Goal: Use online tool/utility

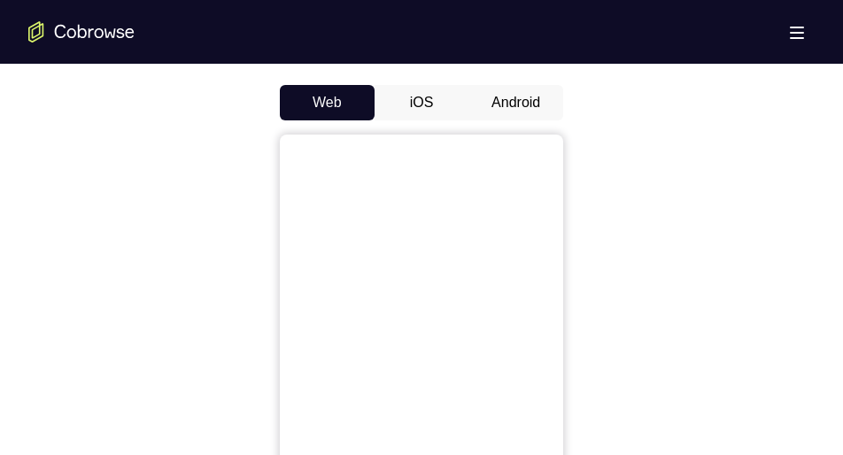
scroll to position [857, 0]
click at [508, 98] on button "Android" at bounding box center [515, 100] width 95 height 35
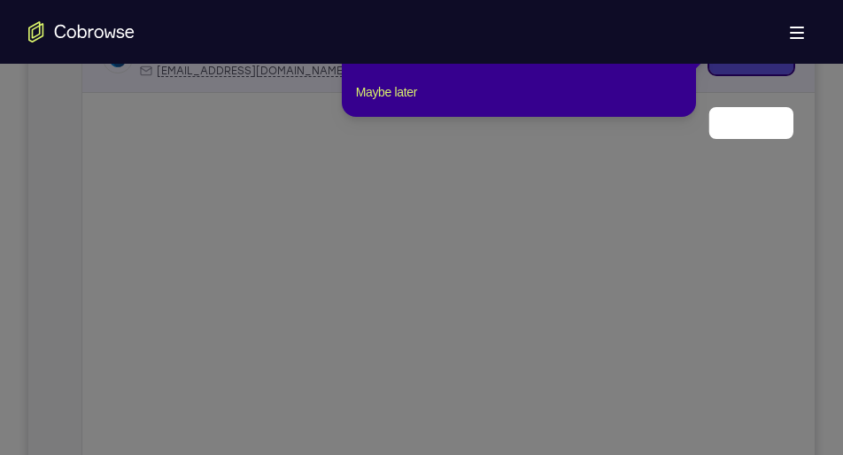
scroll to position [247, 0]
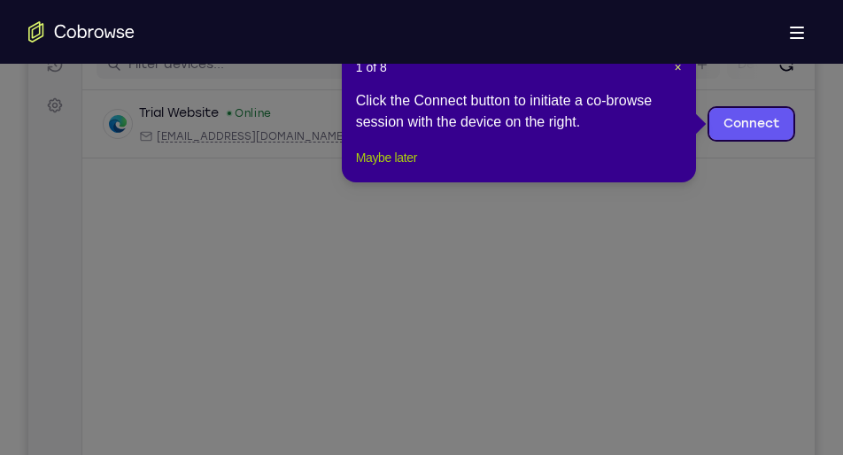
click at [389, 168] on button "Maybe later" at bounding box center [386, 157] width 61 height 21
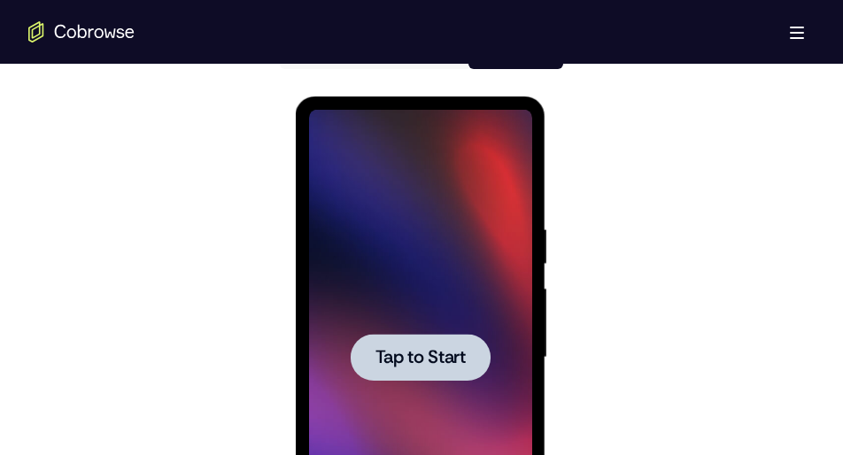
click at [360, 354] on div at bounding box center [420, 357] width 140 height 47
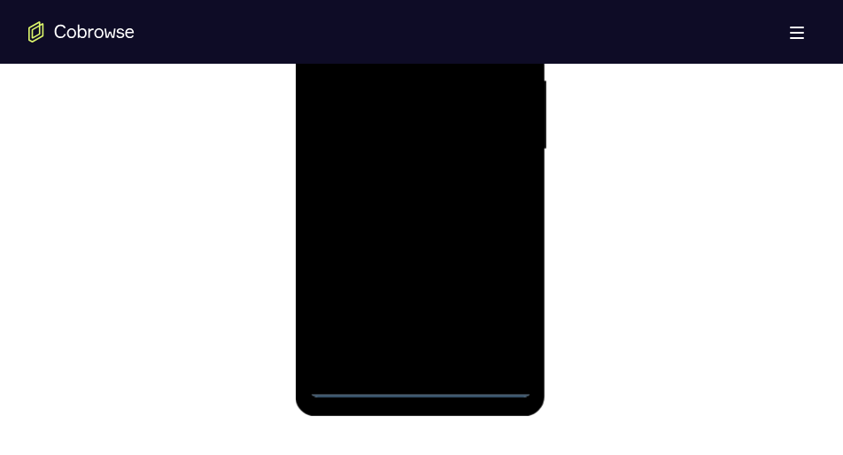
scroll to position [1129, 0]
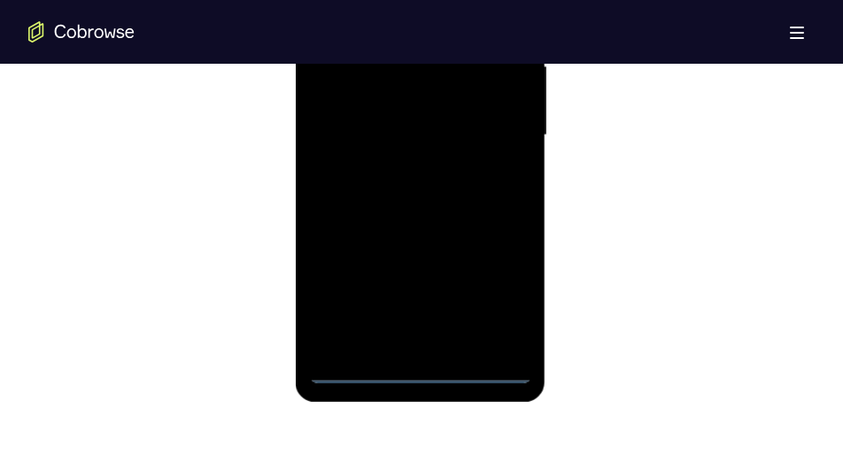
click at [411, 366] on div at bounding box center [419, 136] width 223 height 496
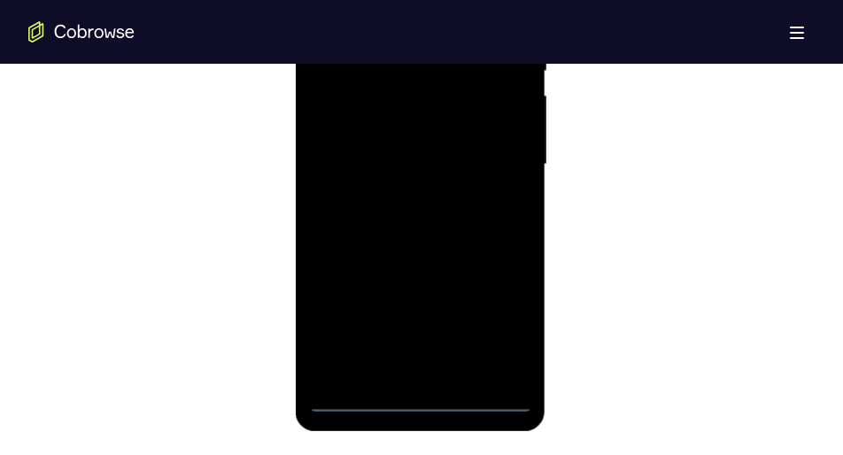
scroll to position [1098, 0]
click at [486, 322] on div at bounding box center [419, 167] width 223 height 496
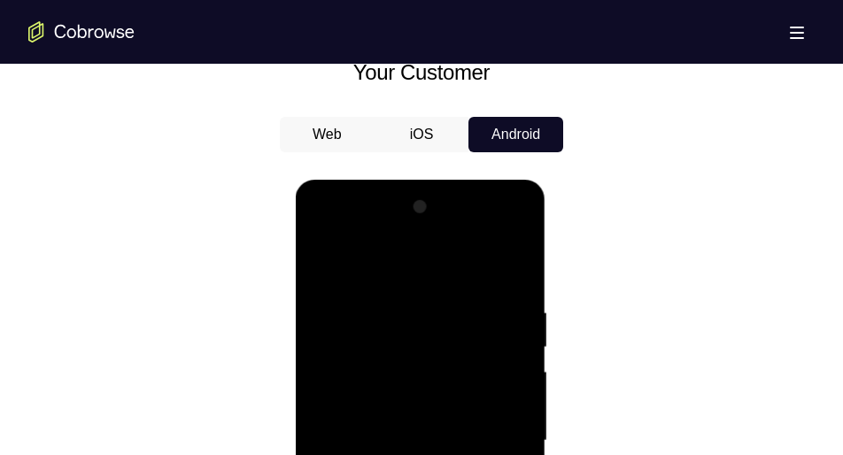
scroll to position [822, 0]
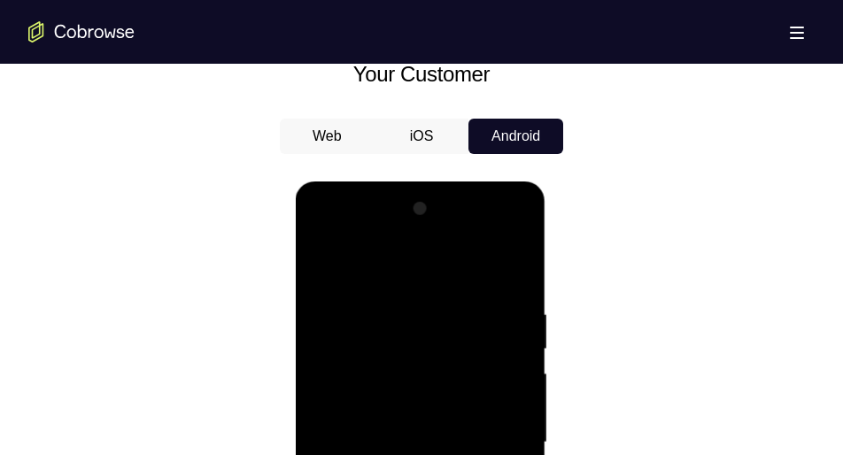
click at [323, 232] on div at bounding box center [419, 443] width 223 height 496
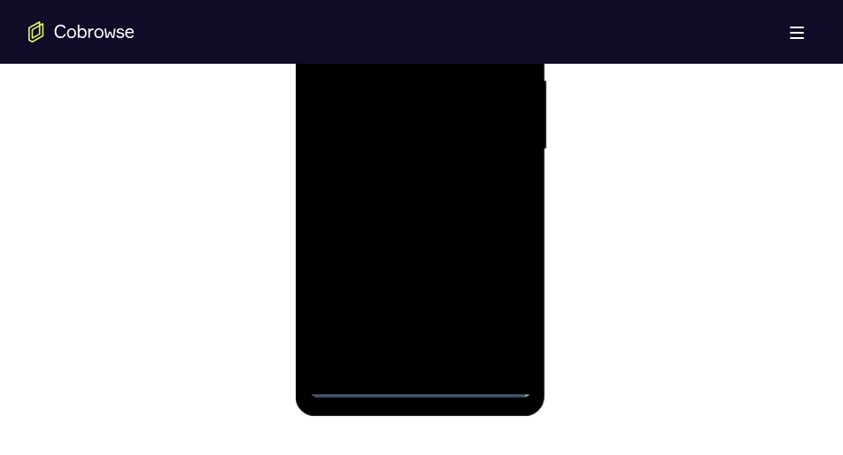
scroll to position [1114, 0]
click at [493, 148] on div at bounding box center [419, 151] width 223 height 496
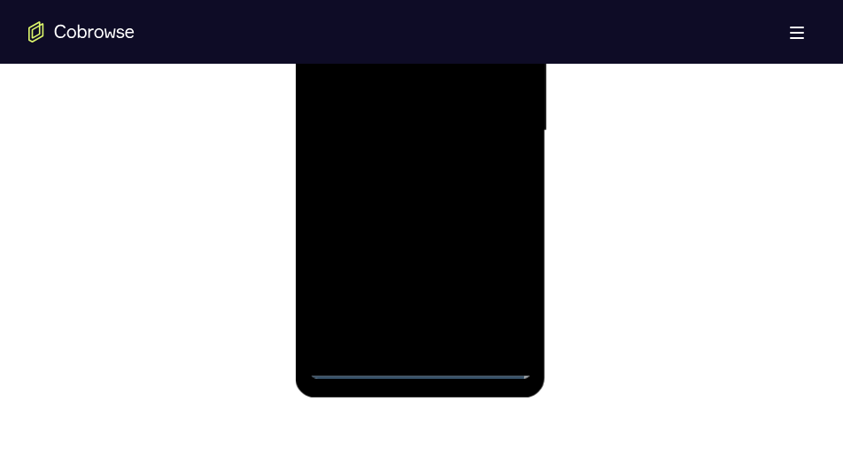
scroll to position [1140, 0]
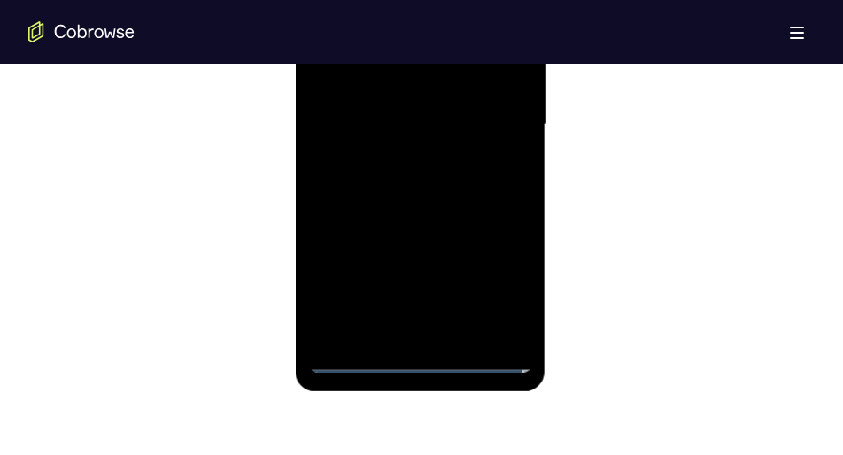
click at [401, 161] on div at bounding box center [419, 125] width 223 height 496
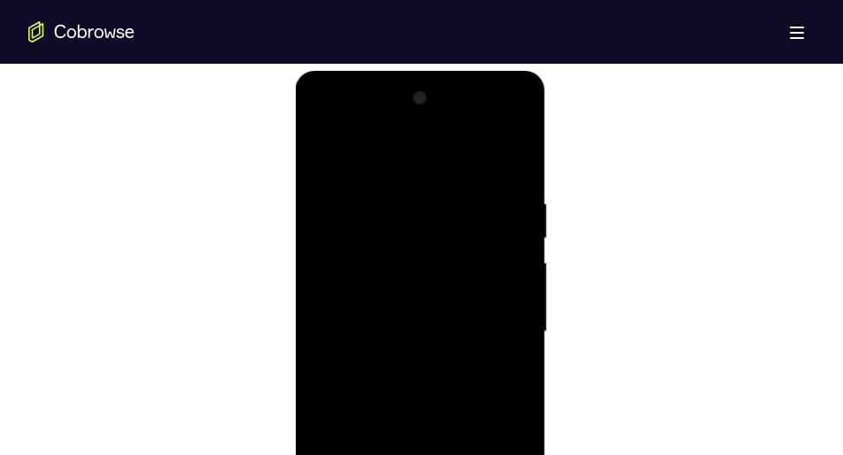
scroll to position [933, 0]
click at [396, 290] on div at bounding box center [419, 331] width 223 height 496
click at [392, 313] on div at bounding box center [419, 331] width 223 height 496
click at [410, 362] on div at bounding box center [419, 331] width 223 height 496
click at [497, 155] on div at bounding box center [419, 331] width 223 height 496
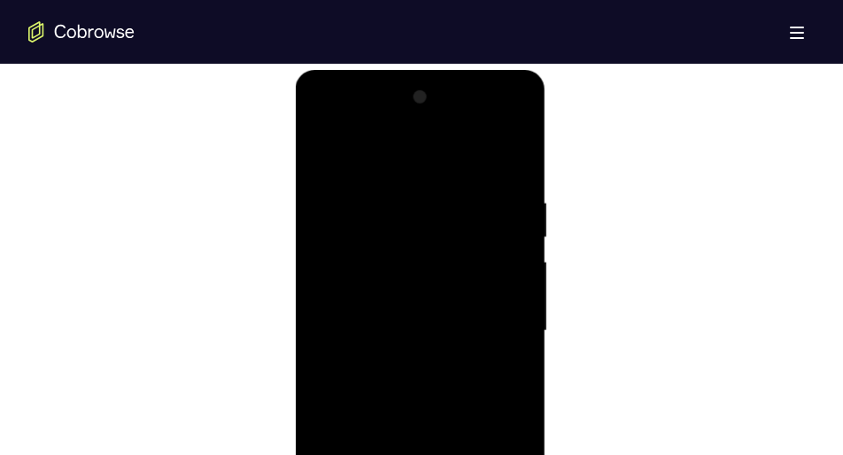
click at [401, 362] on div at bounding box center [419, 331] width 223 height 496
click at [399, 288] on div at bounding box center [419, 331] width 223 height 496
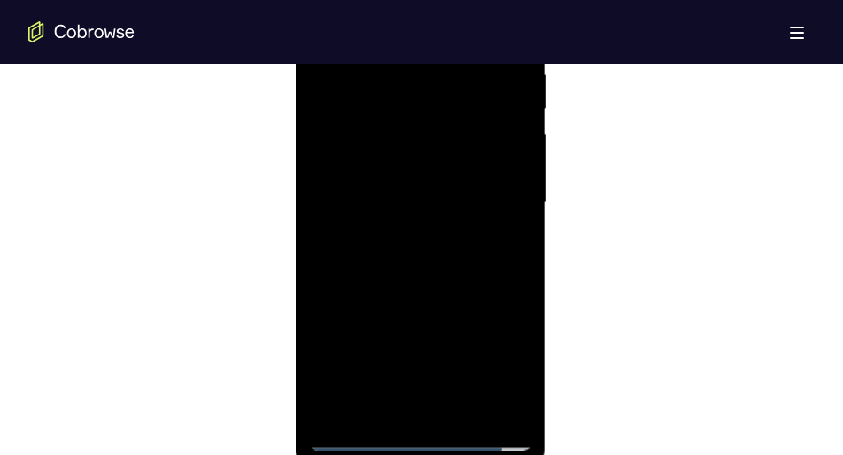
scroll to position [1063, 0]
click at [390, 348] on div at bounding box center [419, 202] width 223 height 496
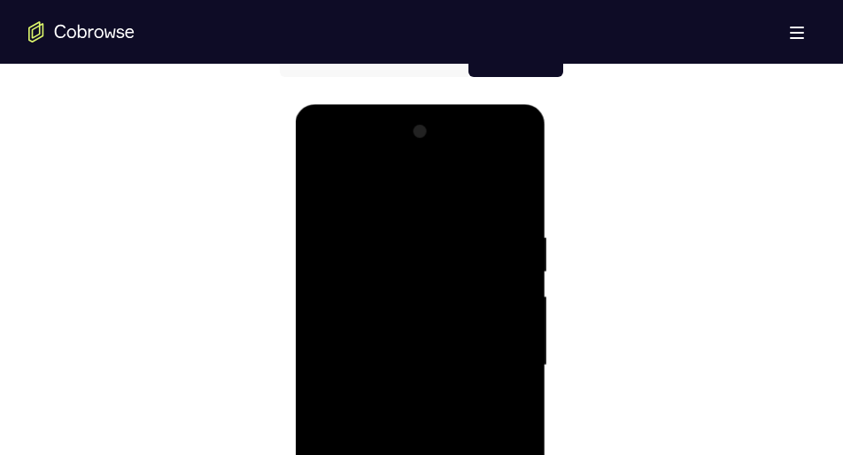
scroll to position [895, 0]
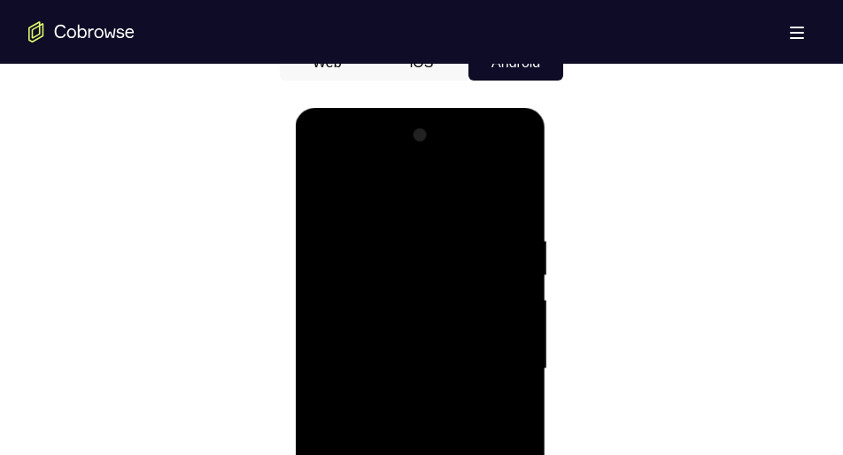
click at [322, 161] on div at bounding box center [419, 369] width 223 height 496
click at [489, 358] on div at bounding box center [419, 369] width 223 height 496
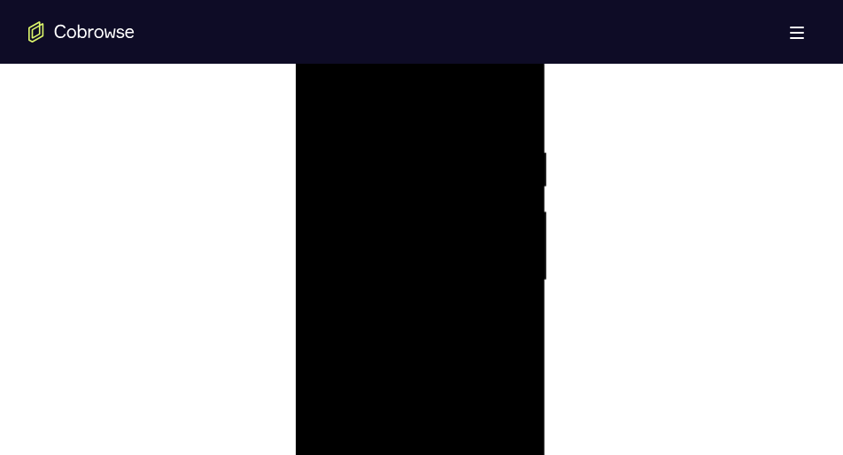
scroll to position [1001, 0]
click at [406, 291] on div at bounding box center [419, 264] width 223 height 496
click at [410, 225] on div at bounding box center [419, 264] width 223 height 496
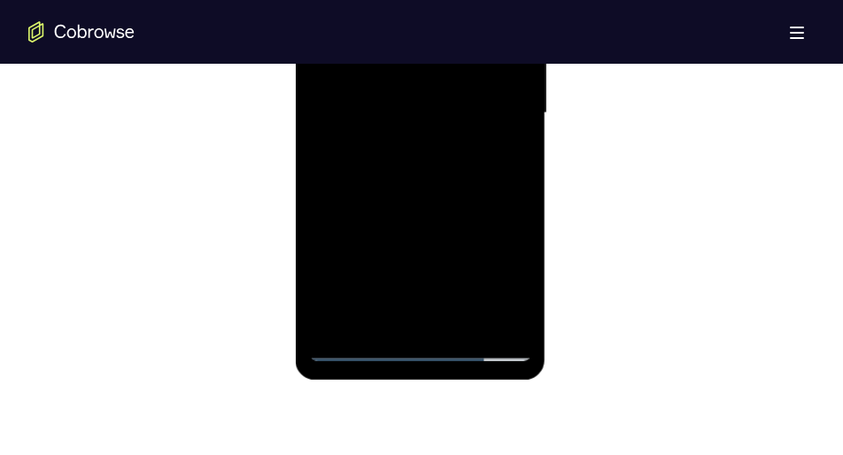
scroll to position [1152, 0]
drag, startPoint x: 417, startPoint y: 149, endPoint x: 426, endPoint y: 274, distance: 125.2
click at [426, 274] on div at bounding box center [419, 113] width 223 height 496
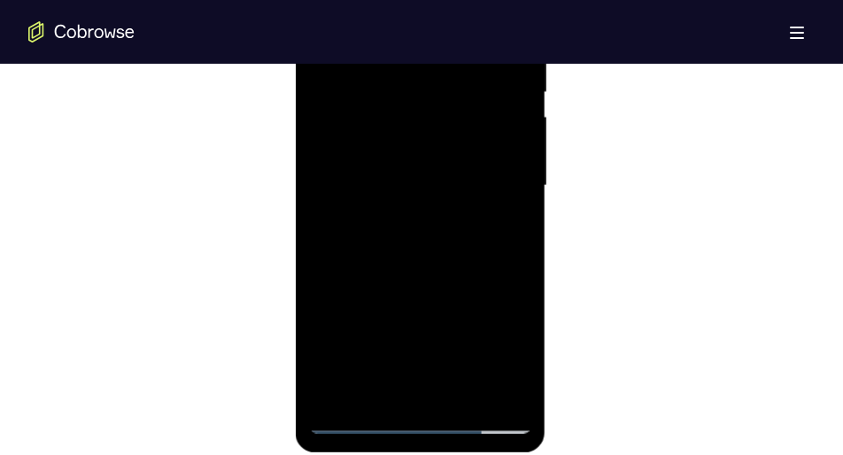
scroll to position [1078, 0]
click at [401, 152] on div at bounding box center [419, 187] width 223 height 496
click at [401, 173] on div at bounding box center [419, 187] width 223 height 496
click at [410, 219] on div at bounding box center [419, 187] width 223 height 496
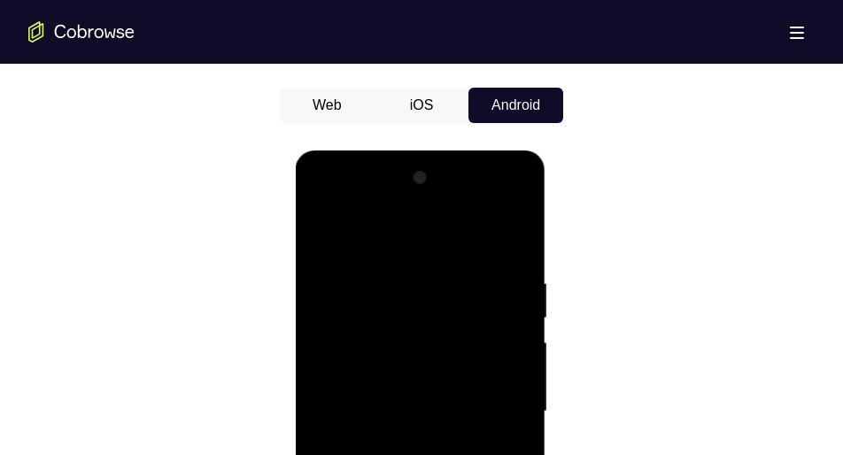
scroll to position [852, 0]
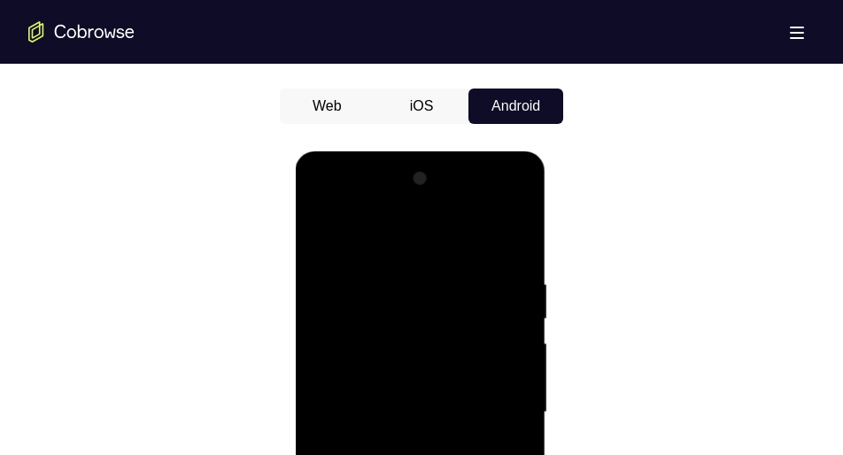
click at [319, 201] on div at bounding box center [419, 413] width 223 height 496
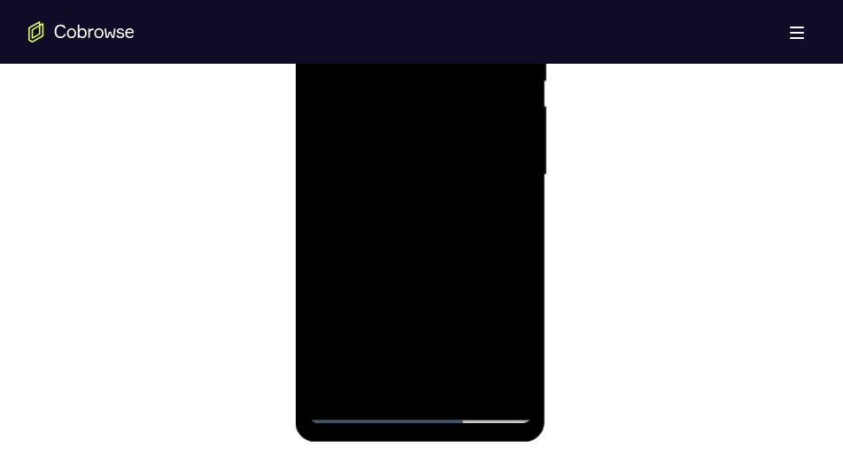
scroll to position [1090, 0]
click at [345, 120] on div at bounding box center [419, 175] width 223 height 496
click at [377, 383] on div at bounding box center [419, 175] width 223 height 496
click at [469, 386] on div at bounding box center [419, 175] width 223 height 496
click at [501, 225] on div at bounding box center [419, 175] width 223 height 496
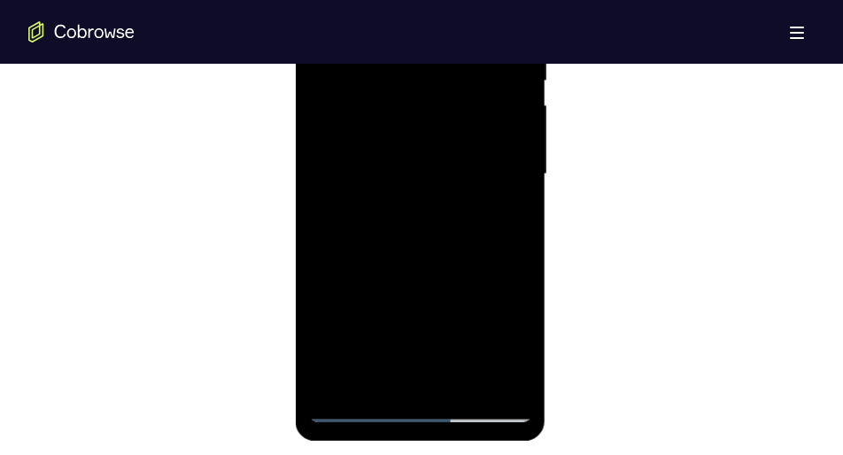
click at [501, 207] on div at bounding box center [419, 175] width 223 height 496
click at [512, 386] on div at bounding box center [419, 175] width 223 height 496
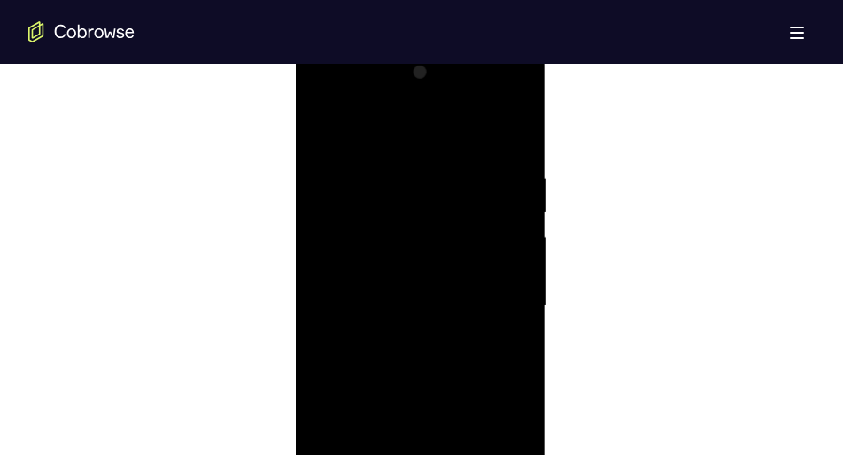
scroll to position [956, 0]
click at [390, 423] on div at bounding box center [419, 308] width 223 height 496
drag, startPoint x: 390, startPoint y: 423, endPoint x: 399, endPoint y: 421, distance: 10.1
click at [399, 421] on div at bounding box center [419, 308] width 223 height 496
click at [431, 218] on div at bounding box center [419, 308] width 223 height 496
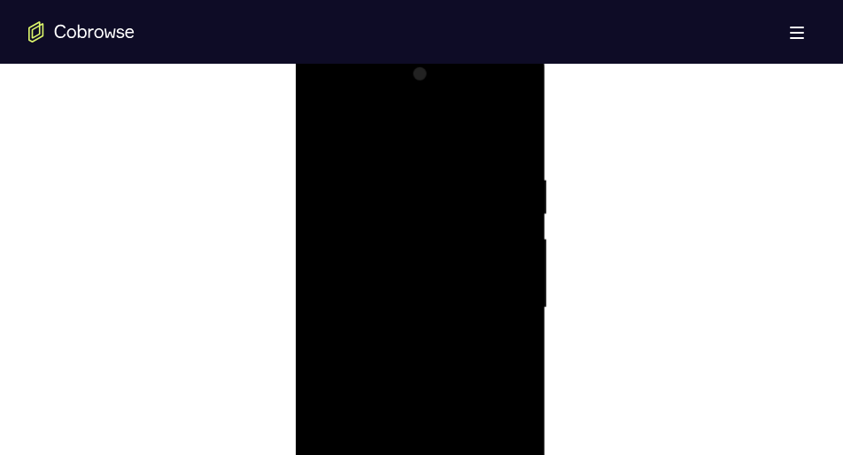
click at [412, 314] on div at bounding box center [419, 308] width 223 height 496
click at [411, 313] on div at bounding box center [419, 308] width 223 height 496
click at [406, 292] on div at bounding box center [419, 308] width 223 height 496
click at [415, 330] on div at bounding box center [419, 308] width 223 height 496
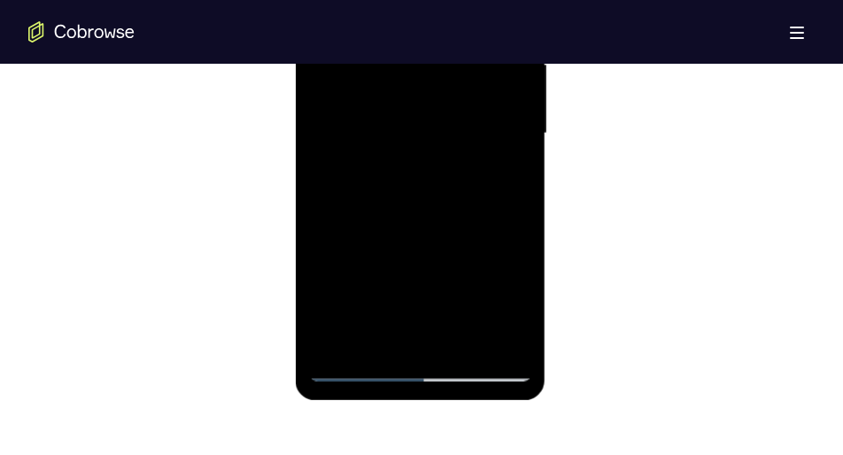
scroll to position [1134, 0]
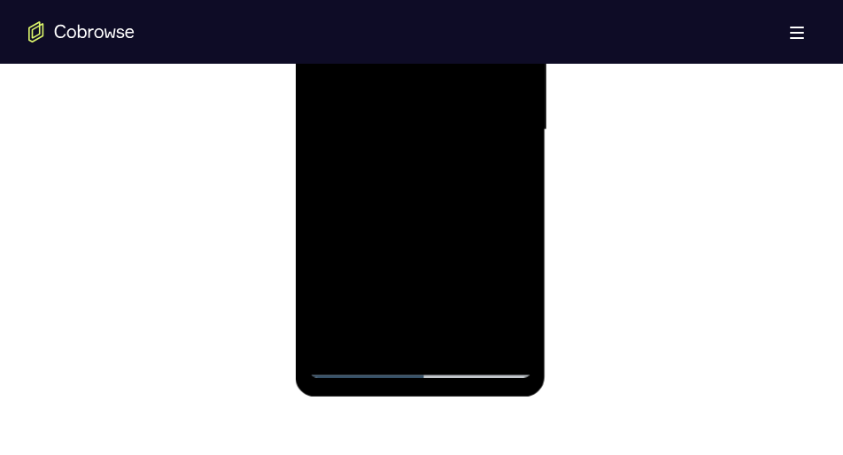
click at [414, 329] on div at bounding box center [419, 130] width 223 height 496
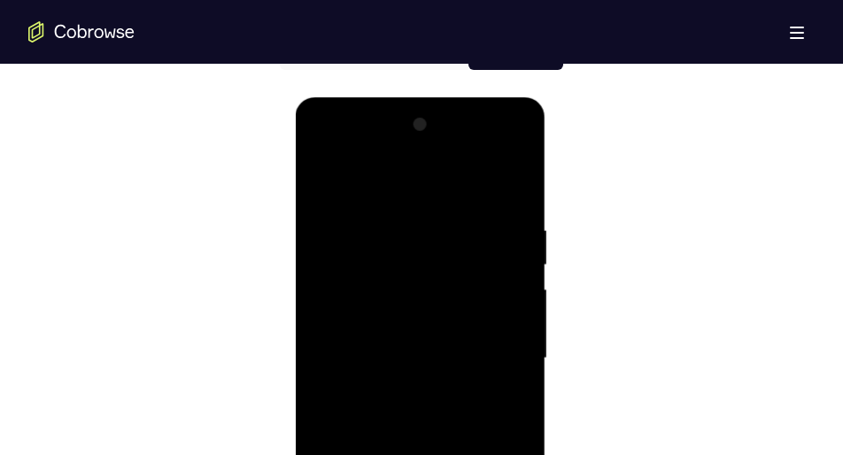
scroll to position [907, 0]
click at [319, 149] on div at bounding box center [419, 358] width 223 height 496
click at [404, 317] on div at bounding box center [419, 358] width 223 height 496
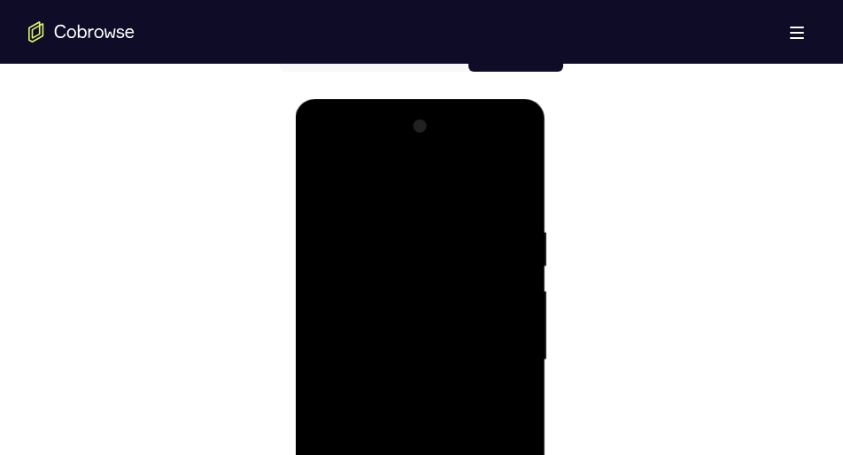
click at [483, 202] on div at bounding box center [419, 360] width 223 height 496
click at [329, 183] on div at bounding box center [419, 360] width 223 height 496
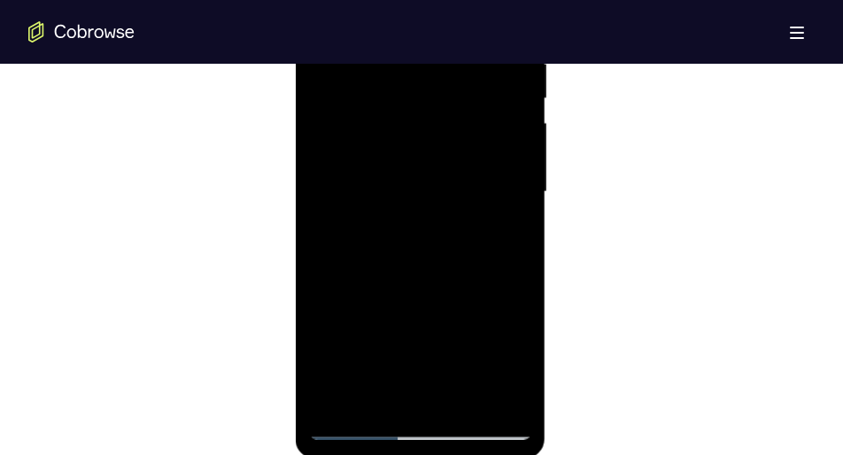
scroll to position [1073, 0]
drag, startPoint x: 397, startPoint y: 303, endPoint x: 415, endPoint y: 108, distance: 195.7
click at [415, 108] on div at bounding box center [419, 191] width 223 height 496
drag, startPoint x: 400, startPoint y: 304, endPoint x: 429, endPoint y: 174, distance: 132.5
click at [429, 174] on div at bounding box center [419, 191] width 223 height 496
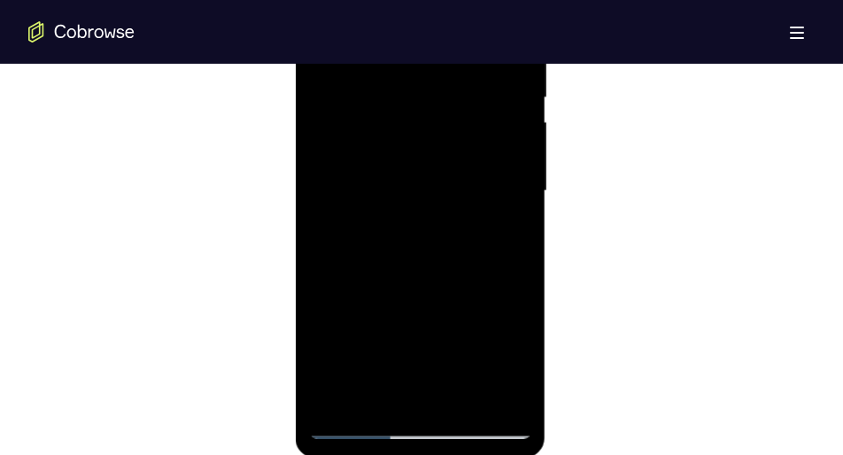
drag, startPoint x: 404, startPoint y: 303, endPoint x: 429, endPoint y: 148, distance: 157.1
click at [429, 148] on div at bounding box center [419, 191] width 223 height 496
drag, startPoint x: 403, startPoint y: 314, endPoint x: 428, endPoint y: 125, distance: 191.1
click at [428, 125] on div at bounding box center [419, 191] width 223 height 496
drag, startPoint x: 407, startPoint y: 331, endPoint x: 410, endPoint y: 180, distance: 151.4
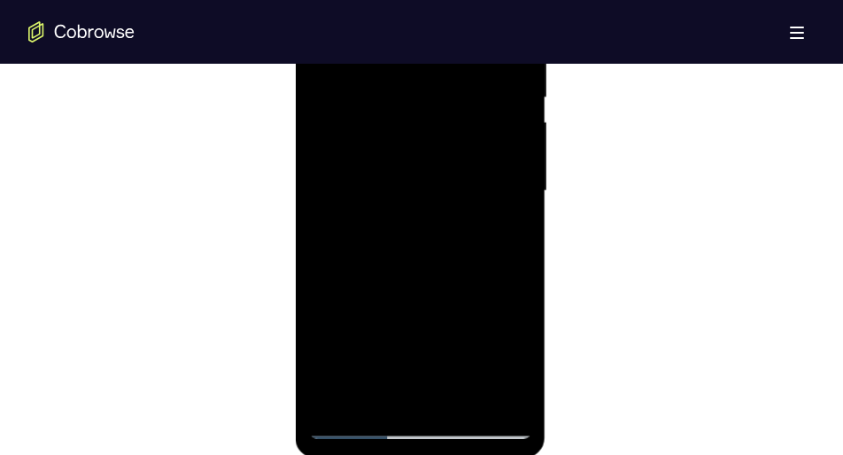
click at [410, 180] on div at bounding box center [419, 191] width 223 height 496
drag, startPoint x: 405, startPoint y: 312, endPoint x: 414, endPoint y: 199, distance: 112.8
click at [414, 199] on div at bounding box center [419, 191] width 223 height 496
drag, startPoint x: 409, startPoint y: 314, endPoint x: 413, endPoint y: 98, distance: 216.1
click at [413, 98] on div at bounding box center [419, 191] width 223 height 496
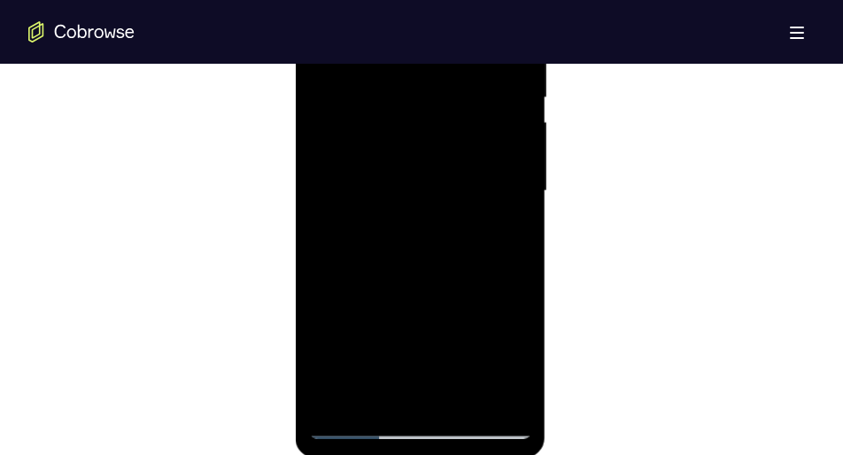
drag, startPoint x: 411, startPoint y: 290, endPoint x: 414, endPoint y: 165, distance: 124.9
click at [414, 165] on div at bounding box center [419, 191] width 223 height 496
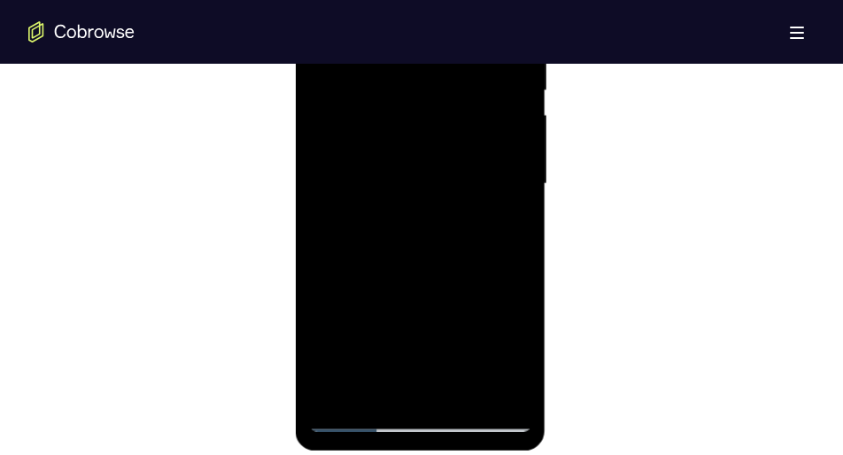
scroll to position [1084, 0]
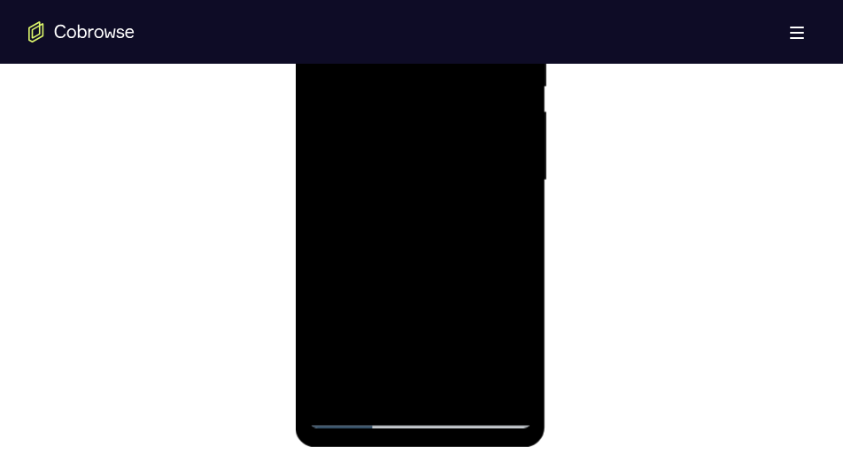
drag, startPoint x: 409, startPoint y: 321, endPoint x: 408, endPoint y: 188, distance: 133.7
click at [408, 188] on div at bounding box center [419, 181] width 223 height 496
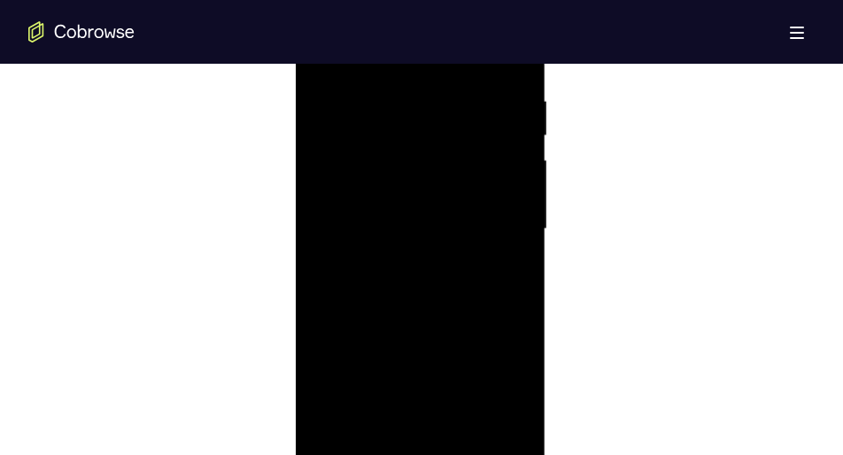
scroll to position [1033, 0]
drag, startPoint x: 405, startPoint y: 322, endPoint x: 426, endPoint y: 133, distance: 190.7
click at [426, 133] on div at bounding box center [419, 231] width 223 height 496
drag, startPoint x: 423, startPoint y: 334, endPoint x: 420, endPoint y: 154, distance: 179.8
click at [420, 154] on div at bounding box center [419, 231] width 223 height 496
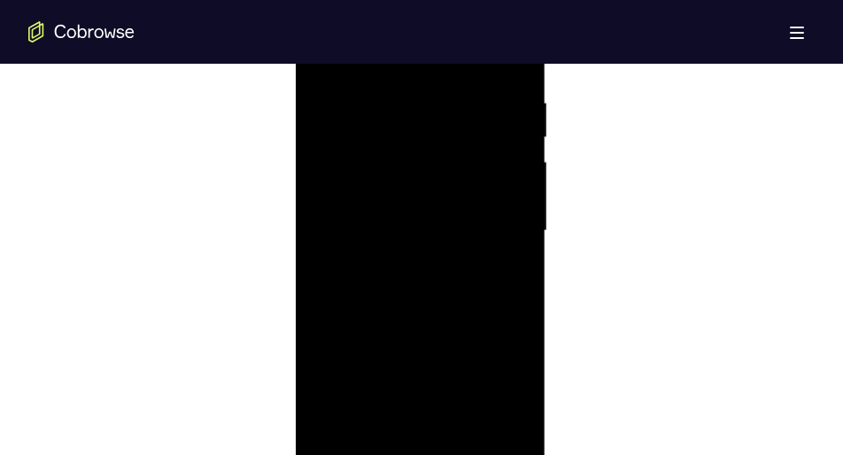
drag, startPoint x: 411, startPoint y: 319, endPoint x: 445, endPoint y: 104, distance: 217.8
click at [445, 104] on div at bounding box center [419, 231] width 223 height 496
drag, startPoint x: 420, startPoint y: 307, endPoint x: 458, endPoint y: 126, distance: 185.5
click at [458, 126] on div at bounding box center [419, 231] width 223 height 496
drag, startPoint x: 422, startPoint y: 309, endPoint x: 451, endPoint y: 125, distance: 186.3
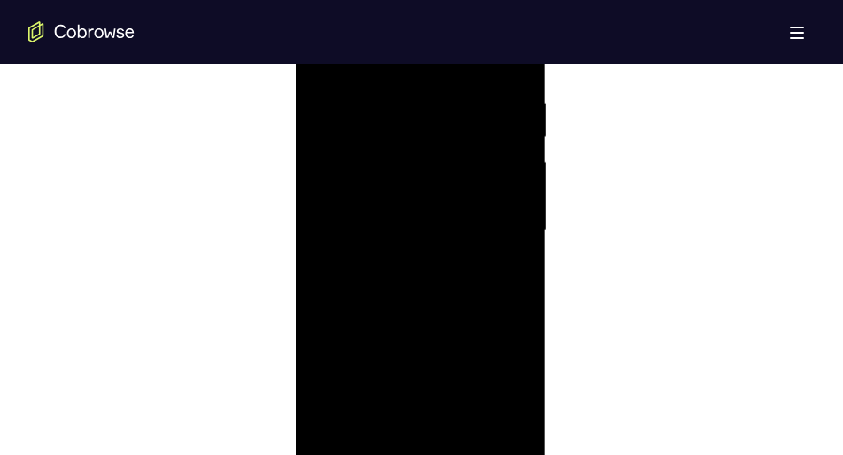
click at [451, 125] on div at bounding box center [419, 231] width 223 height 496
drag, startPoint x: 438, startPoint y: 334, endPoint x: 448, endPoint y: 197, distance: 137.6
click at [448, 197] on div at bounding box center [419, 231] width 223 height 496
drag, startPoint x: 425, startPoint y: 315, endPoint x: 437, endPoint y: 130, distance: 185.5
click at [437, 130] on div at bounding box center [419, 231] width 223 height 496
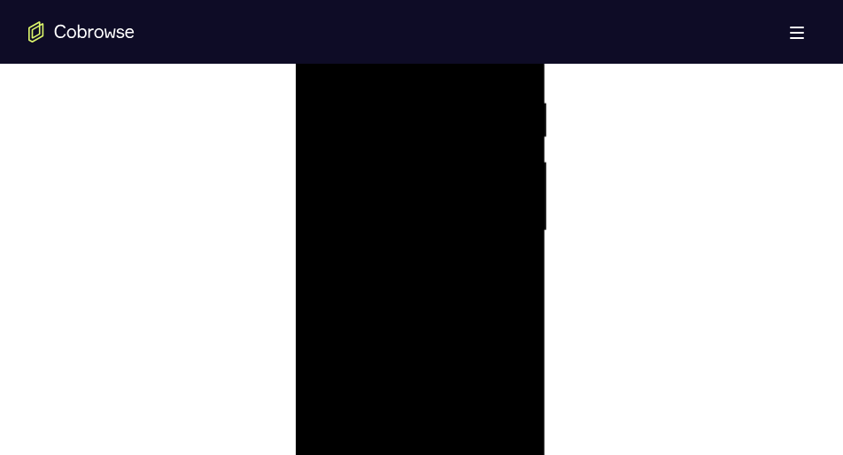
drag, startPoint x: 429, startPoint y: 343, endPoint x: 434, endPoint y: 159, distance: 183.3
click at [434, 159] on div at bounding box center [419, 231] width 223 height 496
drag, startPoint x: 410, startPoint y: 343, endPoint x: 417, endPoint y: 200, distance: 142.7
click at [417, 200] on div at bounding box center [419, 231] width 223 height 496
drag, startPoint x: 410, startPoint y: 341, endPoint x: 474, endPoint y: 92, distance: 256.9
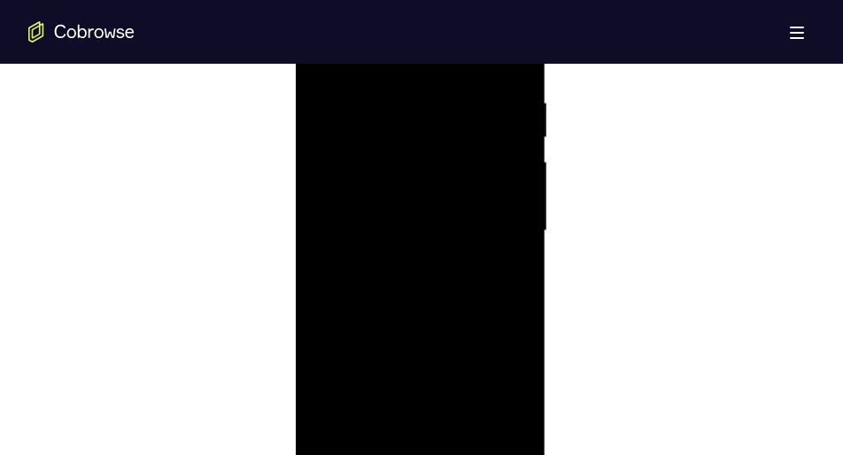
click at [474, 92] on div at bounding box center [419, 231] width 223 height 496
drag, startPoint x: 441, startPoint y: 299, endPoint x: 450, endPoint y: 164, distance: 135.8
click at [450, 164] on div at bounding box center [419, 231] width 223 height 496
drag, startPoint x: 432, startPoint y: 332, endPoint x: 433, endPoint y: 244, distance: 87.7
click at [433, 244] on div at bounding box center [419, 231] width 223 height 496
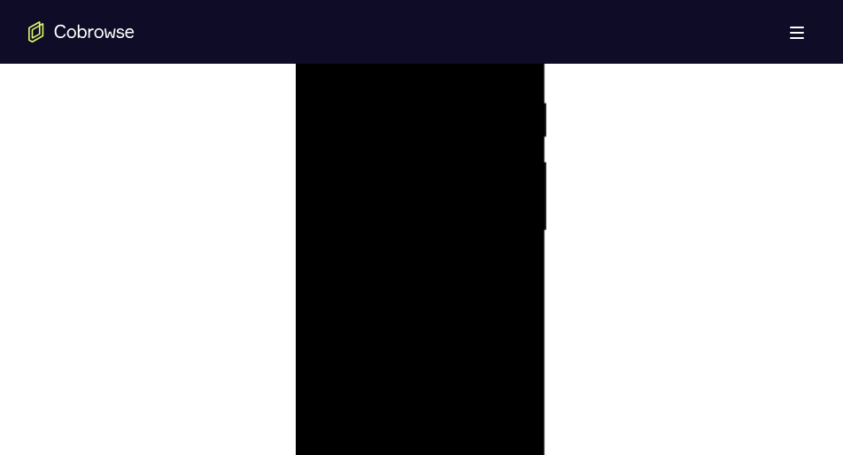
drag, startPoint x: 414, startPoint y: 355, endPoint x: 456, endPoint y: 156, distance: 203.5
click at [456, 156] on div at bounding box center [419, 231] width 223 height 496
drag, startPoint x: 424, startPoint y: 299, endPoint x: 447, endPoint y: 124, distance: 176.8
click at [447, 124] on div at bounding box center [419, 231] width 223 height 496
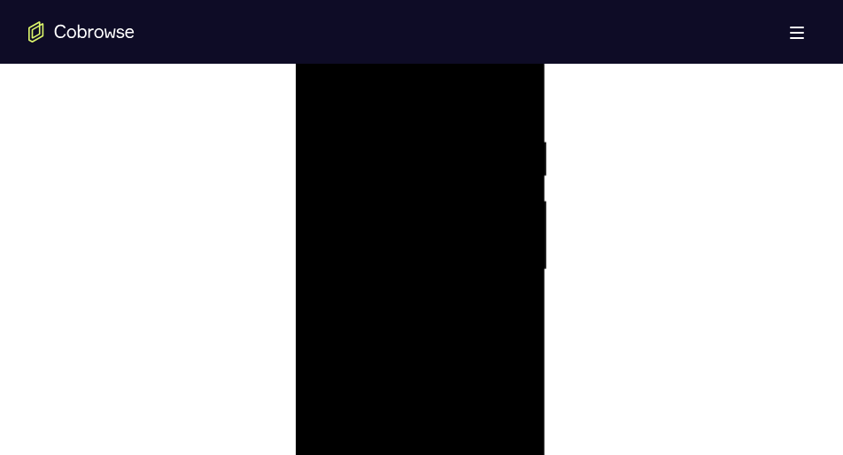
drag, startPoint x: 432, startPoint y: 313, endPoint x: 413, endPoint y: 136, distance: 178.2
click at [413, 136] on div at bounding box center [419, 270] width 223 height 496
drag, startPoint x: 416, startPoint y: 331, endPoint x: 409, endPoint y: 195, distance: 136.5
click at [409, 195] on div at bounding box center [419, 270] width 223 height 496
drag, startPoint x: 420, startPoint y: 334, endPoint x: 435, endPoint y: 187, distance: 147.8
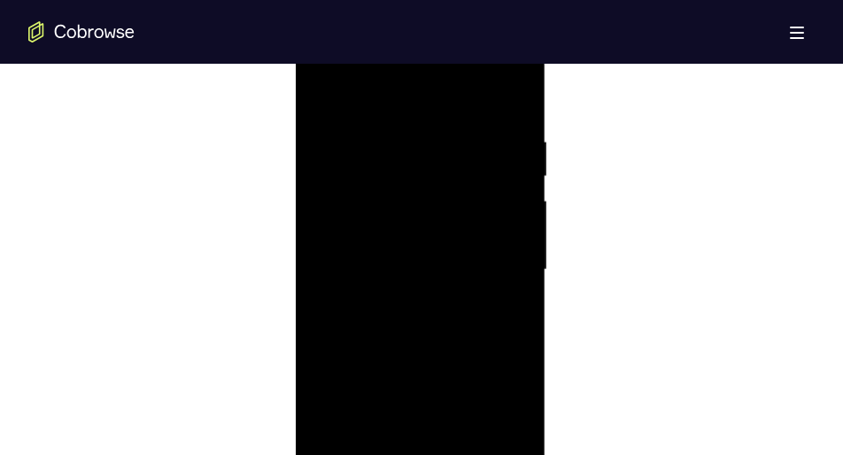
click at [435, 187] on div at bounding box center [419, 270] width 223 height 496
drag, startPoint x: 421, startPoint y: 352, endPoint x: 436, endPoint y: 146, distance: 206.0
click at [436, 146] on div at bounding box center [419, 270] width 223 height 496
drag, startPoint x: 432, startPoint y: 340, endPoint x: 458, endPoint y: 93, distance: 248.4
click at [458, 93] on div at bounding box center [419, 270] width 223 height 496
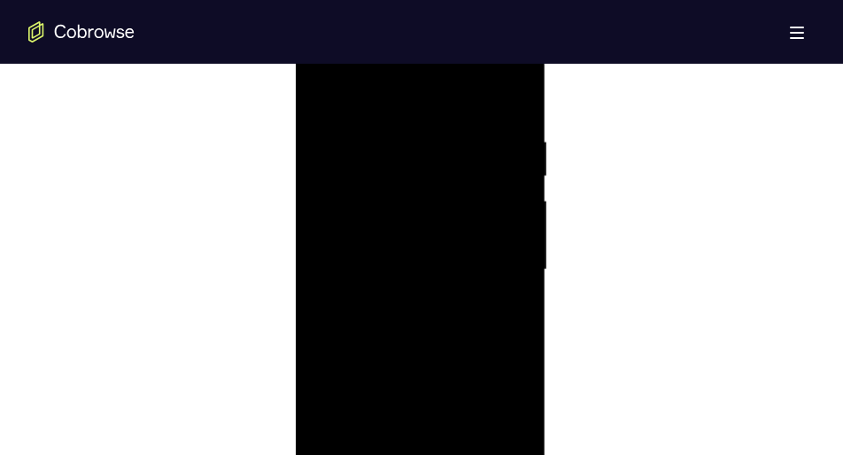
drag, startPoint x: 439, startPoint y: 319, endPoint x: 437, endPoint y: 244, distance: 74.4
click at [437, 244] on div at bounding box center [419, 270] width 223 height 496
drag, startPoint x: 442, startPoint y: 330, endPoint x: 443, endPoint y: 264, distance: 66.4
click at [443, 264] on div at bounding box center [419, 270] width 223 height 496
drag, startPoint x: 447, startPoint y: 329, endPoint x: 474, endPoint y: 149, distance: 182.6
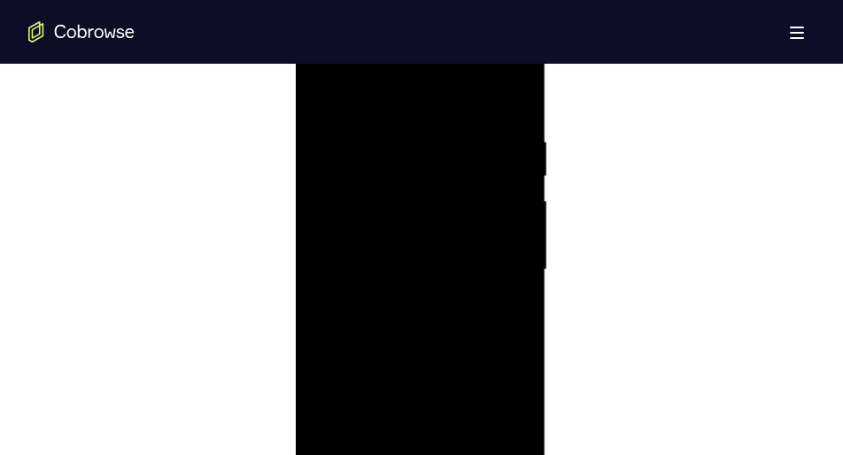
click at [474, 149] on div at bounding box center [419, 270] width 223 height 496
drag, startPoint x: 432, startPoint y: 325, endPoint x: 449, endPoint y: 198, distance: 127.7
click at [449, 198] on div at bounding box center [419, 270] width 223 height 496
drag, startPoint x: 445, startPoint y: 347, endPoint x: 460, endPoint y: 166, distance: 181.2
click at [460, 166] on div at bounding box center [419, 270] width 223 height 496
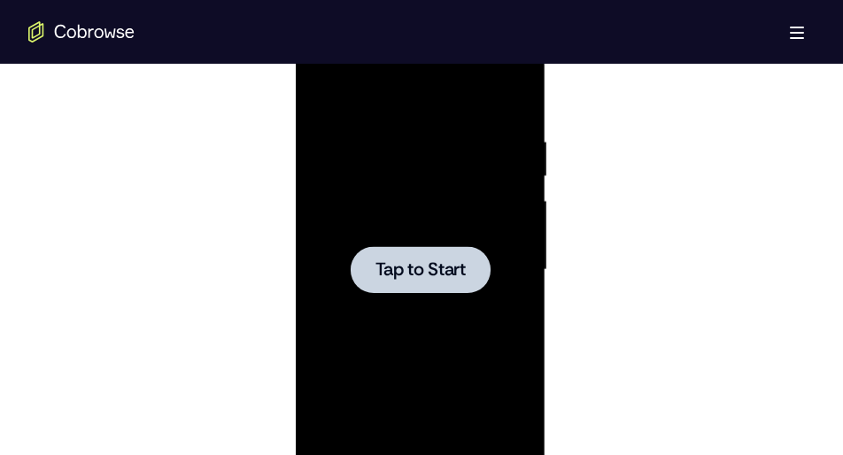
drag, startPoint x: 447, startPoint y: 361, endPoint x: 458, endPoint y: 253, distance: 108.5
click at [458, 9] on div "Tap to Start" at bounding box center [420, 9] width 251 height 0
click at [458, 253] on div at bounding box center [420, 269] width 140 height 47
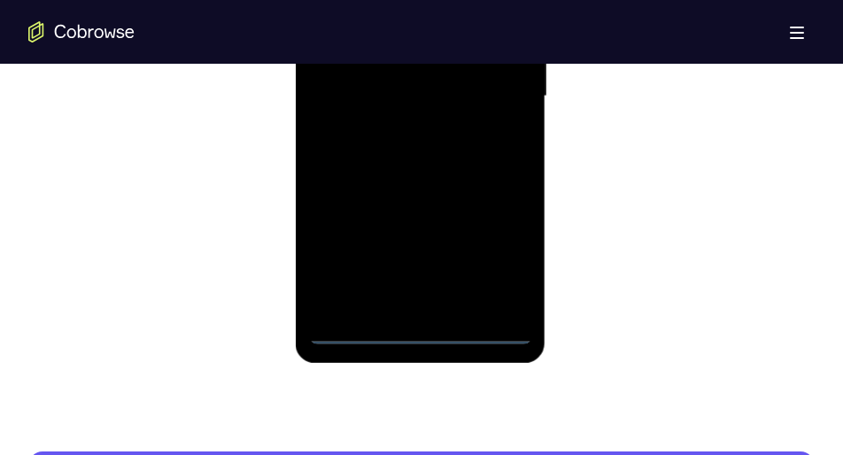
scroll to position [1171, 0]
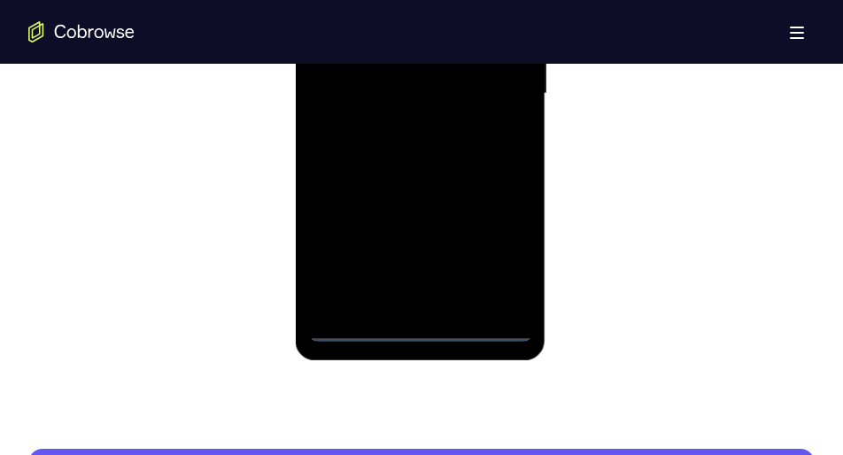
click at [419, 329] on div at bounding box center [419, 94] width 223 height 496
click at [499, 249] on div at bounding box center [419, 94] width 223 height 496
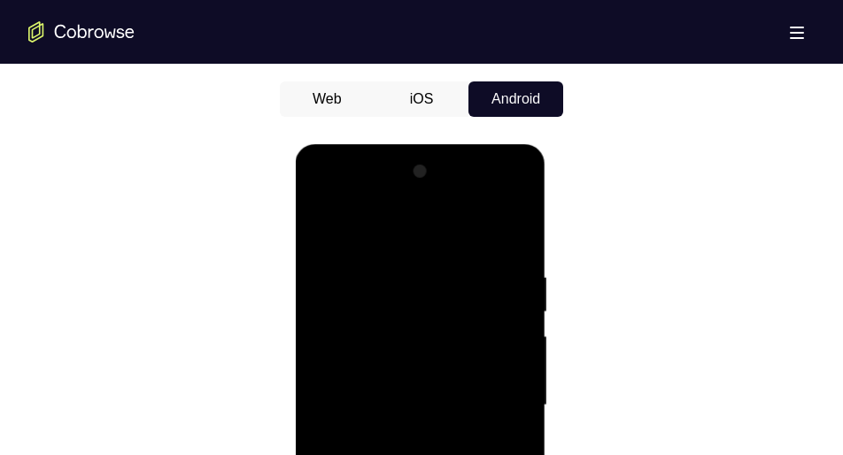
scroll to position [858, 0]
click at [324, 199] on div at bounding box center [419, 406] width 223 height 496
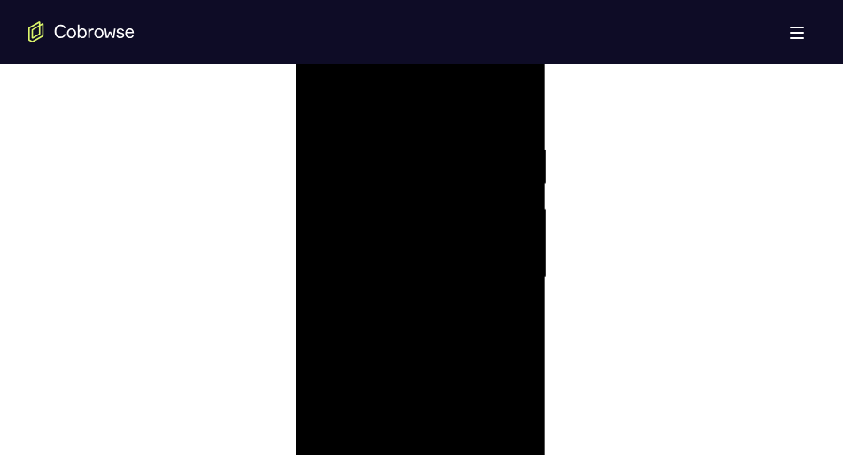
scroll to position [987, 0]
click at [487, 278] on div at bounding box center [419, 277] width 223 height 496
click at [404, 311] on div at bounding box center [419, 277] width 223 height 496
click at [399, 207] on div at bounding box center [419, 277] width 223 height 496
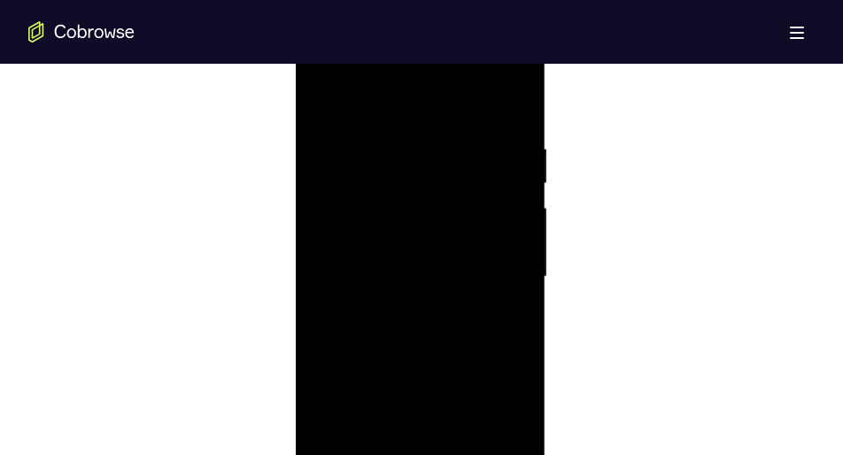
click at [403, 274] on div at bounding box center [419, 277] width 223 height 496
click at [403, 308] on div at bounding box center [419, 255] width 223 height 496
click at [456, 326] on div at bounding box center [419, 223] width 223 height 496
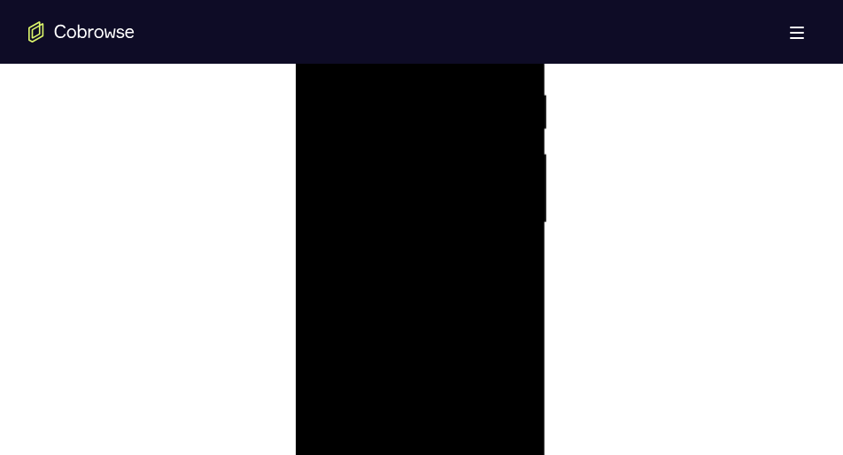
click at [456, 326] on div at bounding box center [419, 223] width 223 height 496
click at [447, 298] on div at bounding box center [419, 223] width 223 height 496
click at [512, 305] on div at bounding box center [419, 239] width 223 height 496
click at [515, 305] on div at bounding box center [419, 239] width 223 height 496
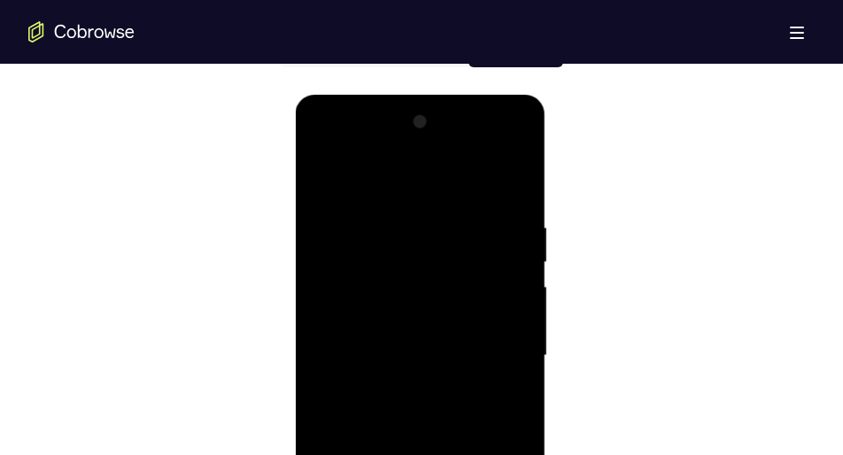
scroll to position [908, 0]
click at [396, 220] on div at bounding box center [419, 357] width 223 height 496
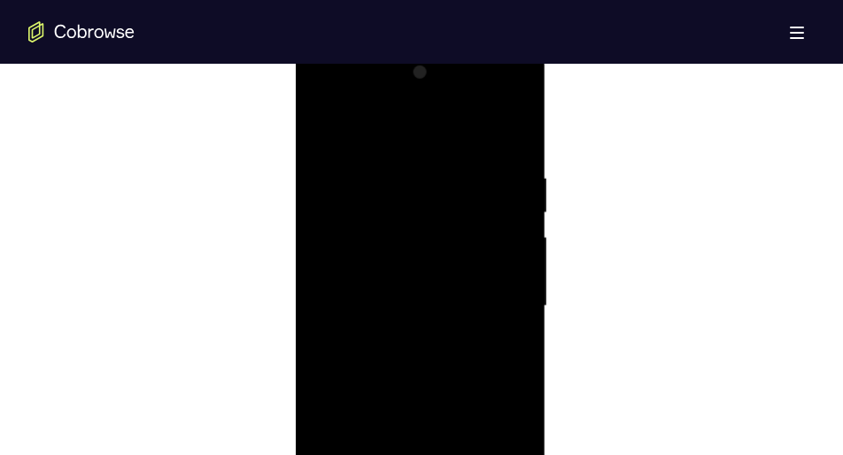
scroll to position [957, 0]
click at [497, 127] on div at bounding box center [419, 307] width 223 height 496
click at [510, 382] on div at bounding box center [419, 307] width 223 height 496
click at [499, 273] on div at bounding box center [419, 307] width 223 height 496
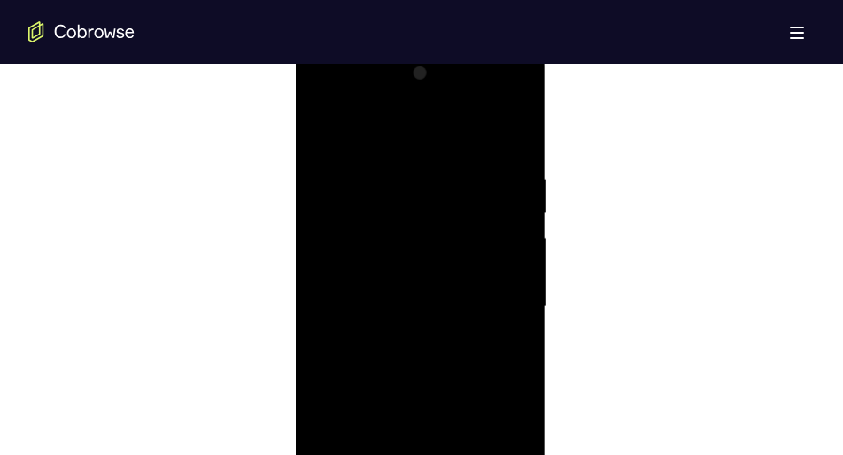
click at [500, 251] on div at bounding box center [419, 307] width 223 height 496
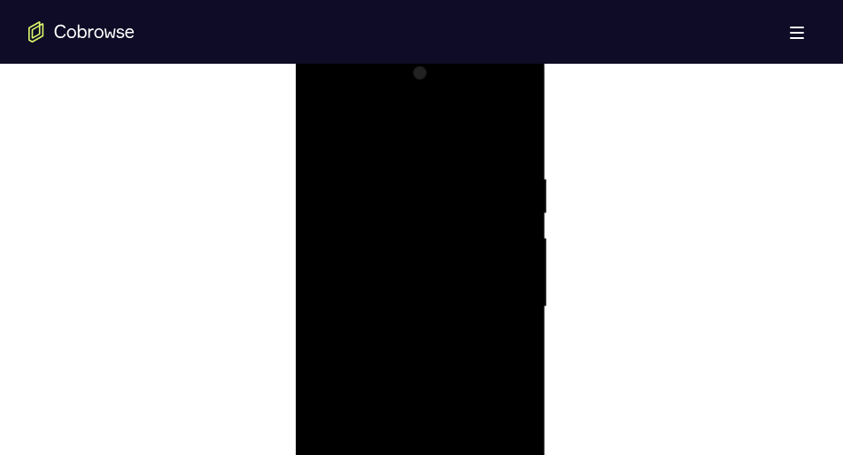
click at [500, 251] on div at bounding box center [419, 307] width 223 height 496
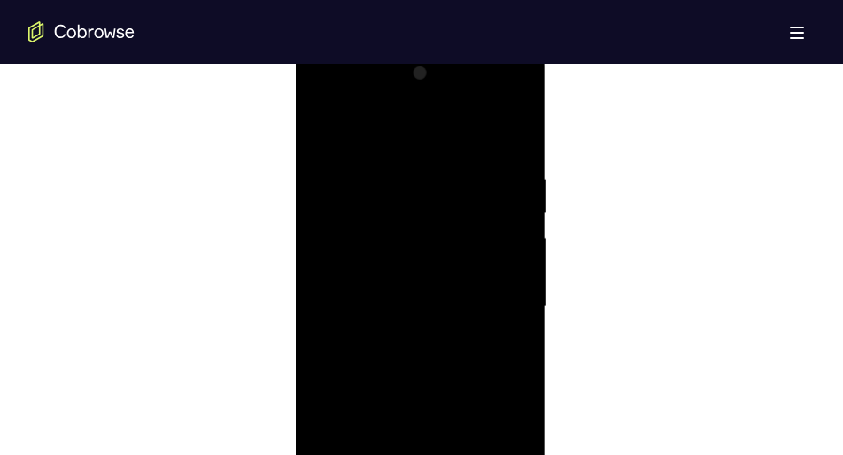
click at [500, 251] on div at bounding box center [419, 307] width 223 height 496
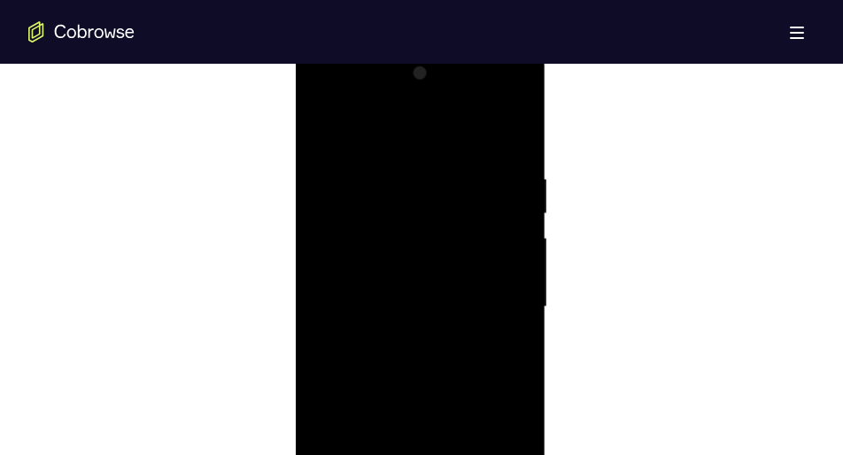
click at [500, 251] on div at bounding box center [419, 307] width 223 height 496
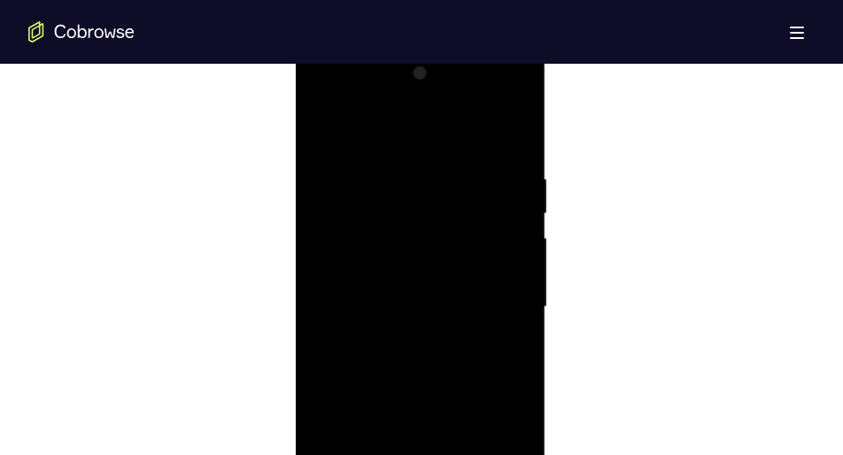
click at [500, 251] on div at bounding box center [419, 307] width 223 height 496
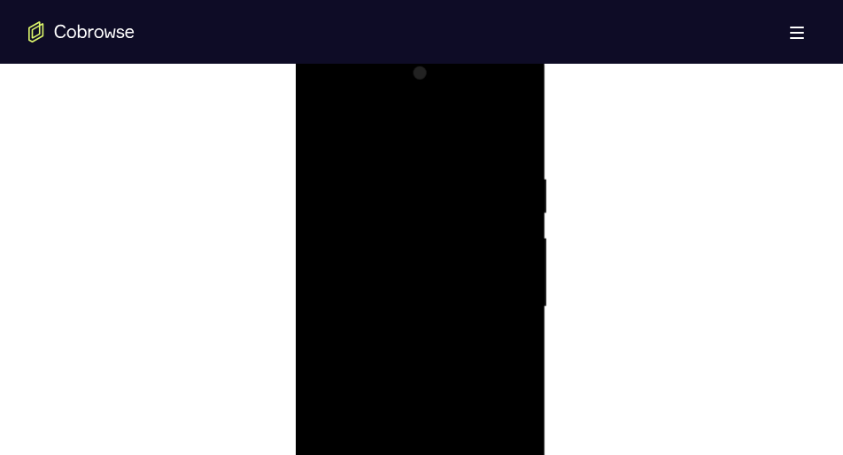
click at [500, 251] on div at bounding box center [419, 307] width 223 height 496
drag, startPoint x: 500, startPoint y: 251, endPoint x: 509, endPoint y: 126, distance: 126.0
click at [509, 126] on div at bounding box center [419, 307] width 223 height 496
drag, startPoint x: 447, startPoint y: 346, endPoint x: 468, endPoint y: 110, distance: 237.4
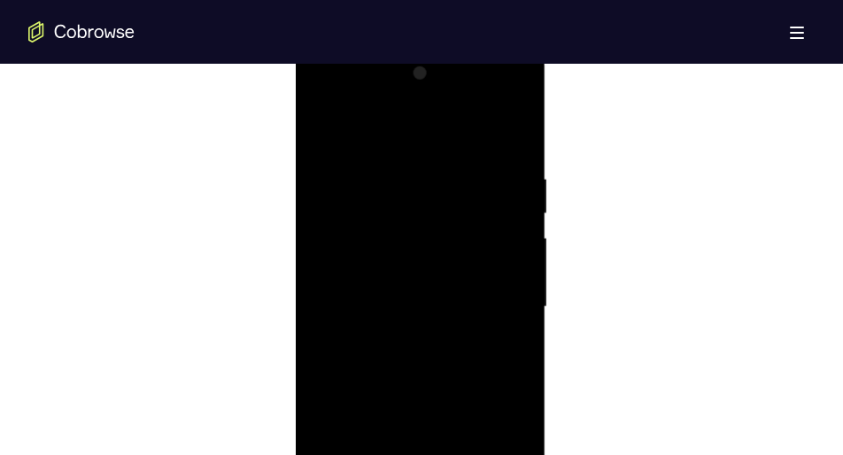
click at [468, 110] on div at bounding box center [419, 307] width 223 height 496
drag, startPoint x: 437, startPoint y: 376, endPoint x: 458, endPoint y: 166, distance: 210.8
click at [458, 166] on div at bounding box center [419, 307] width 223 height 496
drag, startPoint x: 437, startPoint y: 382, endPoint x: 446, endPoint y: 117, distance: 264.9
click at [446, 117] on div at bounding box center [419, 307] width 223 height 496
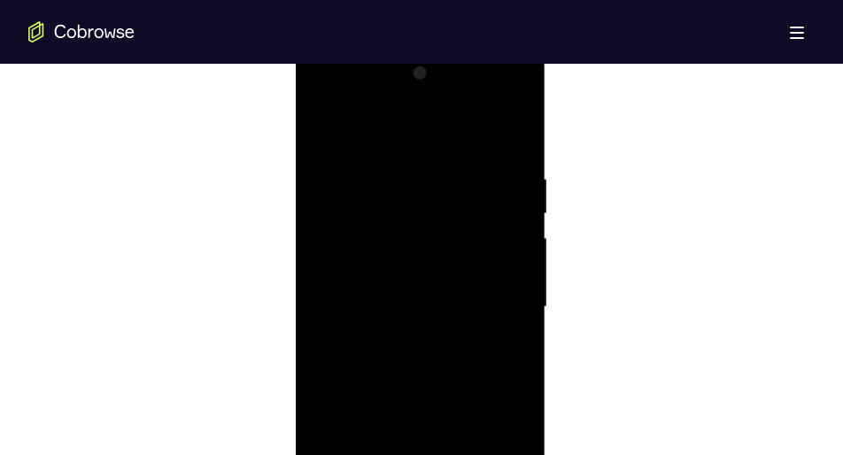
drag, startPoint x: 433, startPoint y: 420, endPoint x: 446, endPoint y: 209, distance: 211.2
click at [446, 209] on div at bounding box center [419, 307] width 223 height 496
drag, startPoint x: 422, startPoint y: 416, endPoint x: 439, endPoint y: 158, distance: 259.1
click at [439, 158] on div at bounding box center [419, 307] width 223 height 496
click at [522, 253] on div at bounding box center [419, 307] width 223 height 496
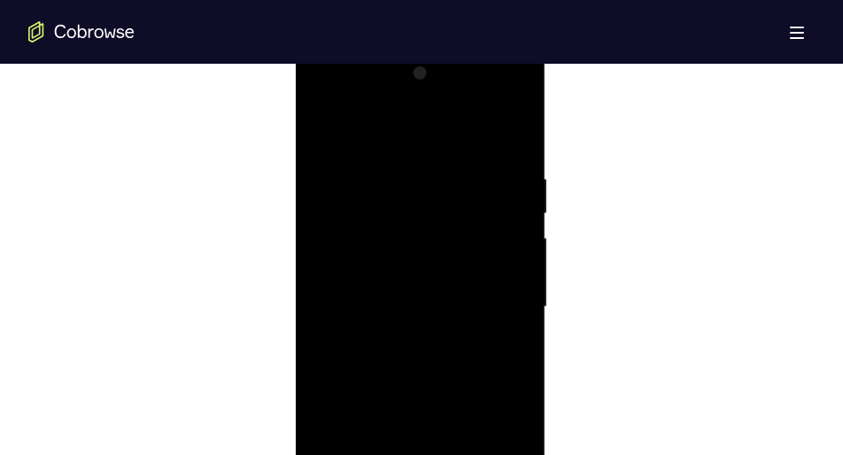
click at [522, 253] on div at bounding box center [419, 307] width 223 height 496
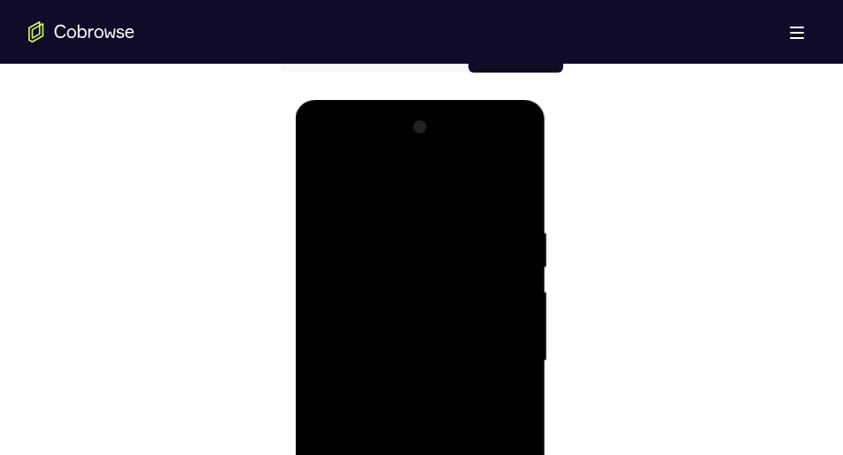
scroll to position [928, 0]
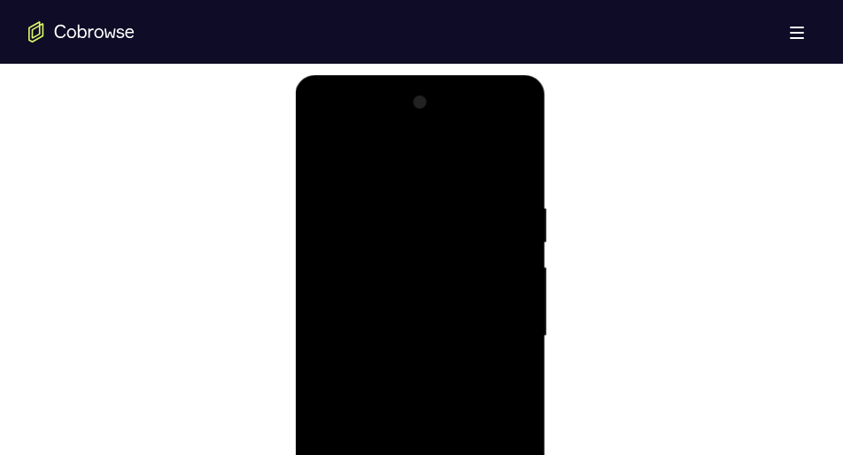
drag, startPoint x: 471, startPoint y: 285, endPoint x: 493, endPoint y: 97, distance: 189.9
click at [493, 97] on div at bounding box center [419, 337] width 223 height 496
drag, startPoint x: 475, startPoint y: 368, endPoint x: 468, endPoint y: 62, distance: 306.5
click at [468, 75] on html "Online web based iOS Simulators and Android Emulators. Run iPhone, iPad, Mobile…" at bounding box center [421, 340] width 252 height 531
drag, startPoint x: 439, startPoint y: 379, endPoint x: 421, endPoint y: 118, distance: 261.8
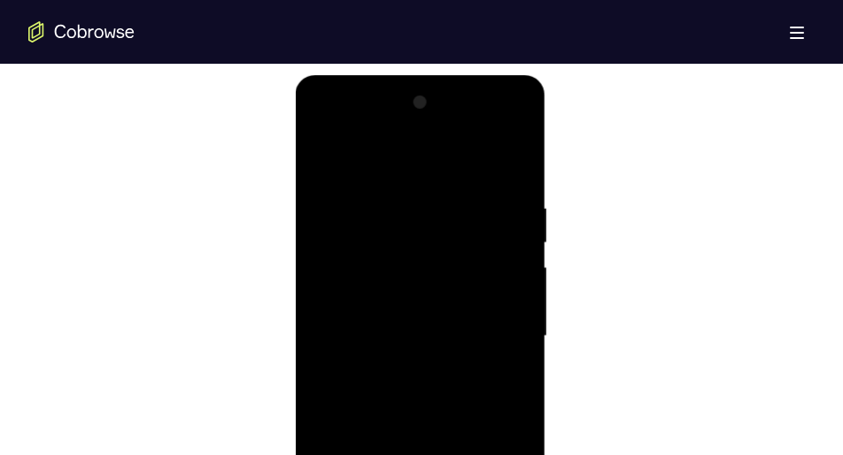
click at [421, 118] on div at bounding box center [419, 337] width 223 height 496
drag, startPoint x: 439, startPoint y: 355, endPoint x: 454, endPoint y: 104, distance: 251.9
click at [454, 104] on div at bounding box center [419, 337] width 223 height 496
drag, startPoint x: 471, startPoint y: 390, endPoint x: 463, endPoint y: 143, distance: 248.1
click at [463, 143] on div at bounding box center [419, 337] width 223 height 496
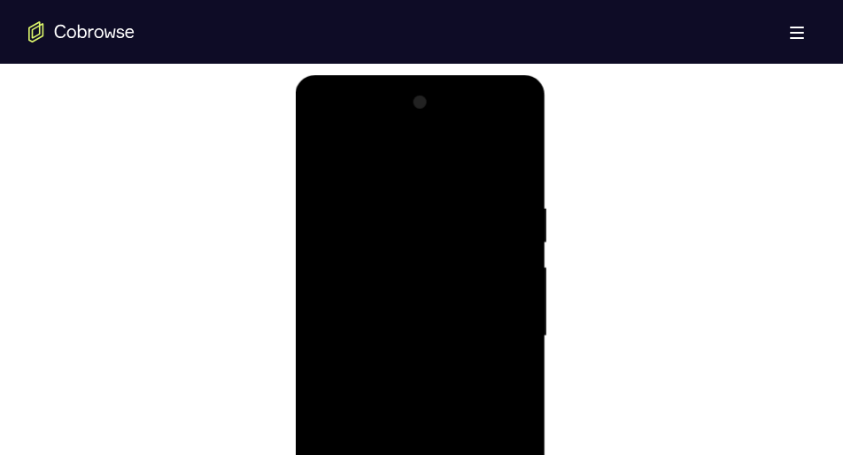
click at [515, 299] on div at bounding box center [419, 337] width 223 height 496
drag, startPoint x: 438, startPoint y: 394, endPoint x: 425, endPoint y: 94, distance: 300.5
click at [425, 94] on div at bounding box center [419, 337] width 223 height 496
click at [522, 360] on div at bounding box center [419, 337] width 223 height 496
drag, startPoint x: 467, startPoint y: 401, endPoint x: 459, endPoint y: 251, distance: 149.9
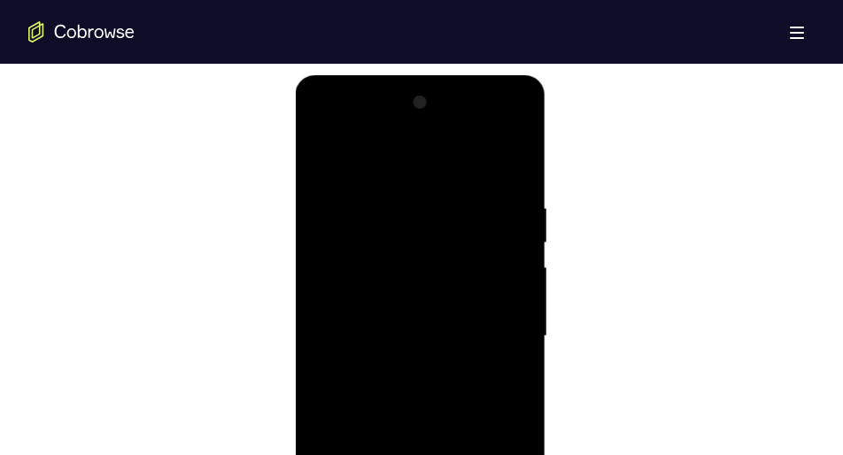
click at [459, 251] on div at bounding box center [419, 337] width 223 height 496
drag, startPoint x: 464, startPoint y: 375, endPoint x: 457, endPoint y: 178, distance: 196.7
click at [457, 178] on div at bounding box center [419, 337] width 223 height 496
drag, startPoint x: 457, startPoint y: 410, endPoint x: 456, endPoint y: 219, distance: 191.3
click at [456, 219] on div at bounding box center [419, 337] width 223 height 496
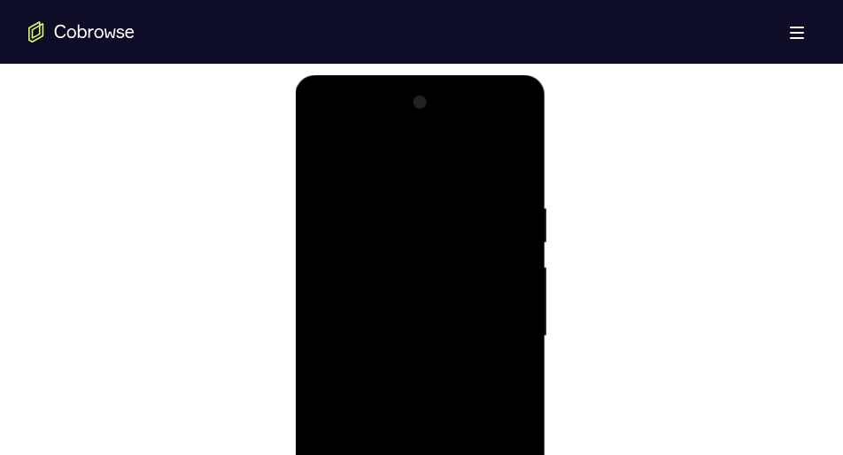
drag, startPoint x: 447, startPoint y: 395, endPoint x: 447, endPoint y: 167, distance: 227.6
click at [447, 167] on div at bounding box center [419, 337] width 223 height 496
drag, startPoint x: 458, startPoint y: 421, endPoint x: 475, endPoint y: 220, distance: 200.9
click at [475, 220] on div at bounding box center [419, 337] width 223 height 496
drag, startPoint x: 435, startPoint y: 429, endPoint x: 442, endPoint y: 214, distance: 214.4
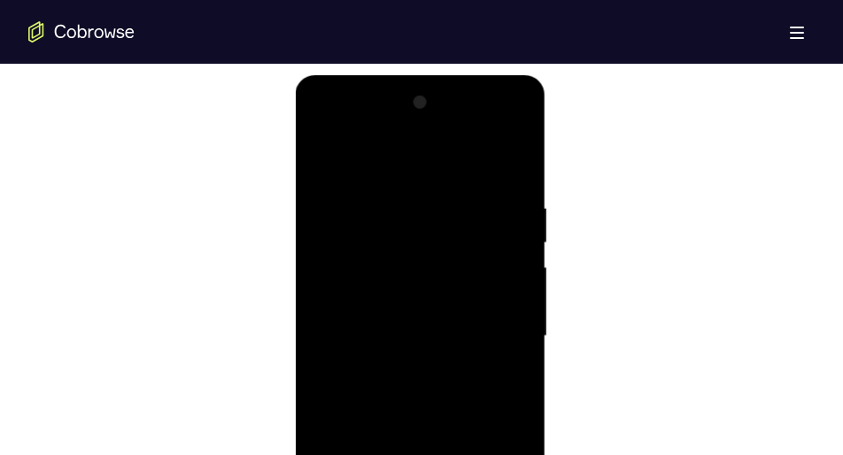
click at [442, 214] on div at bounding box center [419, 337] width 223 height 496
drag, startPoint x: 444, startPoint y: 411, endPoint x: 459, endPoint y: 165, distance: 246.6
click at [459, 165] on div at bounding box center [419, 337] width 223 height 496
click at [512, 332] on div at bounding box center [419, 337] width 223 height 496
drag, startPoint x: 459, startPoint y: 412, endPoint x: 451, endPoint y: 228, distance: 184.4
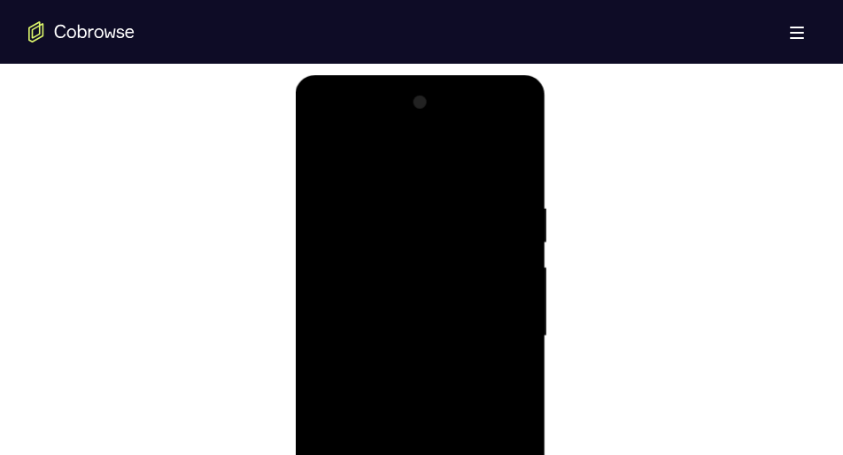
click at [451, 228] on div at bounding box center [419, 337] width 223 height 496
drag, startPoint x: 458, startPoint y: 360, endPoint x: 457, endPoint y: 153, distance: 206.3
click at [457, 153] on div at bounding box center [419, 337] width 223 height 496
drag, startPoint x: 450, startPoint y: 397, endPoint x: 432, endPoint y: 165, distance: 232.7
click at [432, 165] on div at bounding box center [419, 337] width 223 height 496
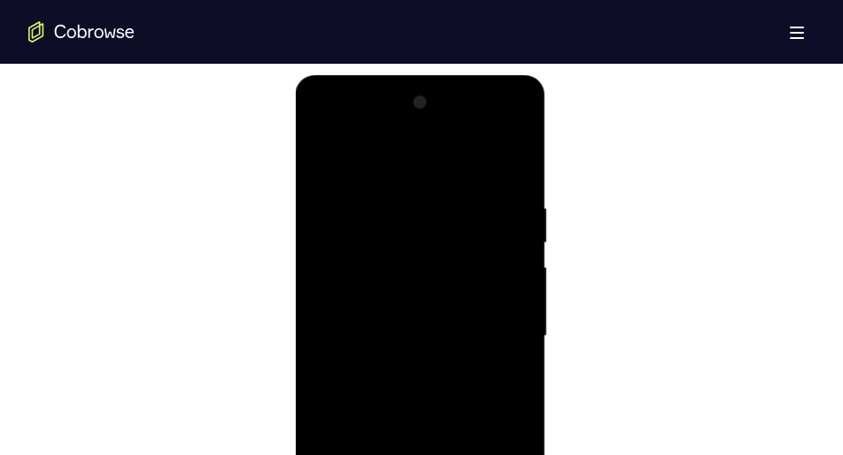
drag, startPoint x: 422, startPoint y: 401, endPoint x: 424, endPoint y: 174, distance: 226.7
click at [424, 174] on div at bounding box center [419, 337] width 223 height 496
drag, startPoint x: 438, startPoint y: 359, endPoint x: 437, endPoint y: 140, distance: 218.7
click at [437, 140] on div at bounding box center [419, 337] width 223 height 496
drag, startPoint x: 437, startPoint y: 390, endPoint x: 437, endPoint y: 171, distance: 219.6
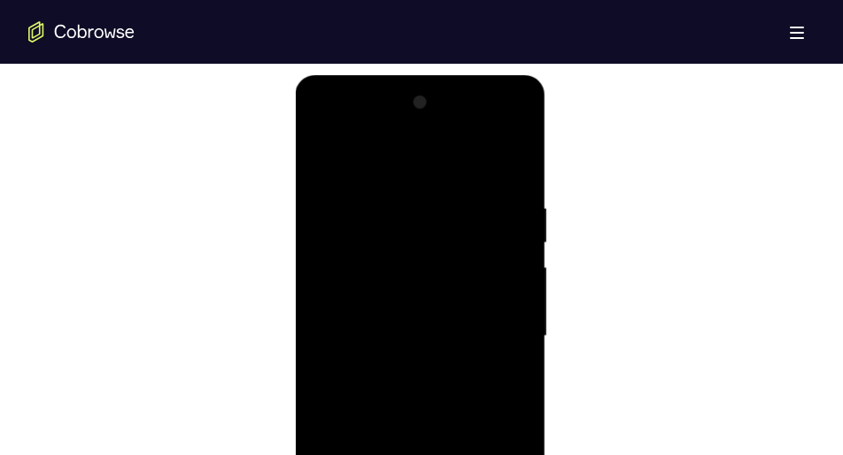
click at [437, 171] on div at bounding box center [419, 337] width 223 height 496
drag, startPoint x: 429, startPoint y: 363, endPoint x: 450, endPoint y: 189, distance: 175.6
click at [450, 189] on div at bounding box center [419, 337] width 223 height 496
drag, startPoint x: 434, startPoint y: 380, endPoint x: 432, endPoint y: 138, distance: 241.7
click at [432, 138] on div at bounding box center [419, 337] width 223 height 496
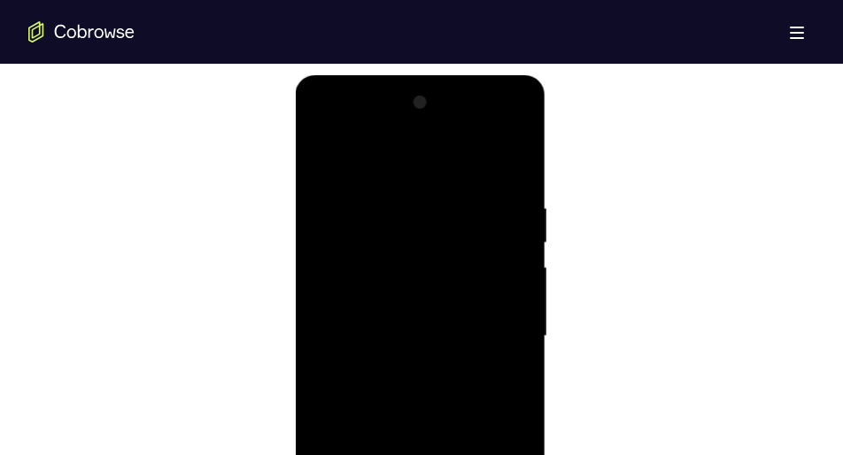
drag, startPoint x: 414, startPoint y: 397, endPoint x: 414, endPoint y: 144, distance: 252.4
click at [414, 144] on div at bounding box center [419, 337] width 223 height 496
drag, startPoint x: 413, startPoint y: 402, endPoint x: 419, endPoint y: 215, distance: 186.9
click at [419, 215] on div at bounding box center [419, 337] width 223 height 496
drag, startPoint x: 435, startPoint y: 417, endPoint x: 442, endPoint y: 151, distance: 265.7
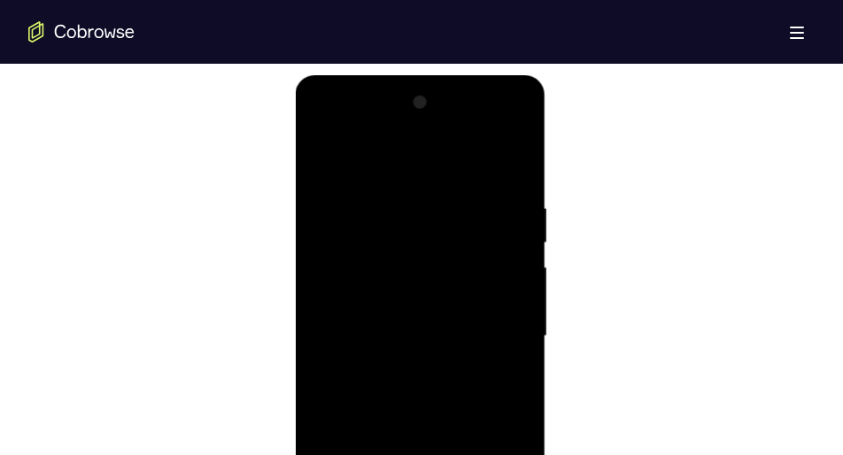
click at [442, 151] on div at bounding box center [419, 337] width 223 height 496
drag, startPoint x: 442, startPoint y: 421, endPoint x: 473, endPoint y: 33, distance: 389.1
click at [473, 75] on html "Online web based iOS Simulators and Android Emulators. Run iPhone, iPad, Mobile…" at bounding box center [421, 340] width 252 height 531
drag, startPoint x: 429, startPoint y: 330, endPoint x: 451, endPoint y: 14, distance: 316.9
click at [451, 75] on html "Online web based iOS Simulators and Android Emulators. Run iPhone, iPad, Mobile…" at bounding box center [421, 340] width 252 height 531
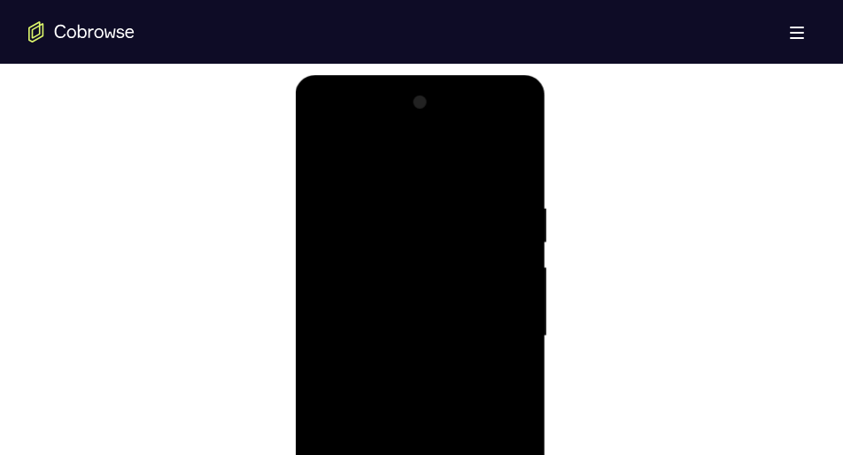
drag, startPoint x: 427, startPoint y: 329, endPoint x: 452, endPoint y: 58, distance: 271.2
click at [452, 75] on html "Online web based iOS Simulators and Android Emulators. Run iPhone, iPad, Mobile…" at bounding box center [421, 340] width 252 height 531
drag, startPoint x: 429, startPoint y: 303, endPoint x: 430, endPoint y: 127, distance: 176.2
click at [430, 127] on div at bounding box center [419, 337] width 223 height 496
drag, startPoint x: 435, startPoint y: 393, endPoint x: 437, endPoint y: 104, distance: 288.7
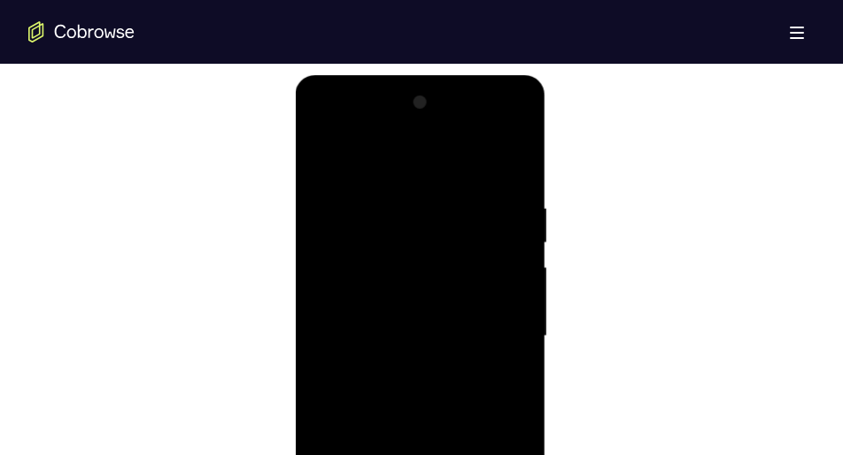
click at [437, 104] on div at bounding box center [419, 337] width 223 height 496
drag, startPoint x: 426, startPoint y: 405, endPoint x: 429, endPoint y: 203, distance: 201.9
click at [429, 203] on div at bounding box center [419, 337] width 223 height 496
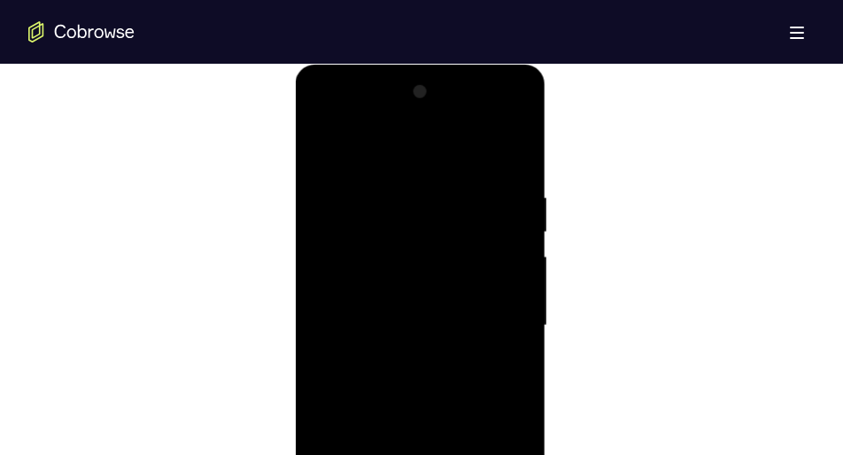
scroll to position [938, 0]
drag, startPoint x: 429, startPoint y: 328, endPoint x: 433, endPoint y: 75, distance: 252.4
click at [433, 75] on div at bounding box center [420, 330] width 251 height 528
drag, startPoint x: 425, startPoint y: 356, endPoint x: 421, endPoint y: 106, distance: 249.7
click at [421, 106] on div at bounding box center [419, 327] width 223 height 496
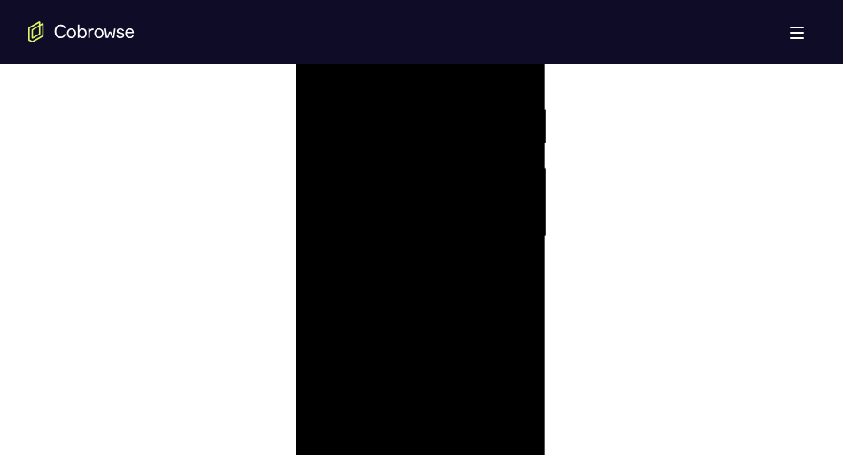
scroll to position [1044, 0]
drag, startPoint x: 445, startPoint y: 269, endPoint x: 443, endPoint y: 483, distance: 214.3
click at [443, 454] on div at bounding box center [420, 223] width 251 height 528
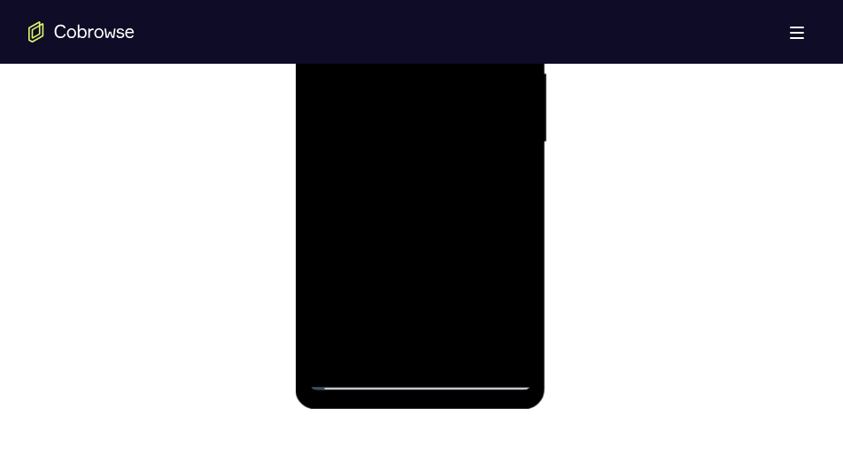
scroll to position [1122, 0]
drag, startPoint x: 431, startPoint y: 284, endPoint x: 422, endPoint y: 169, distance: 115.5
click at [422, 169] on div at bounding box center [419, 143] width 223 height 496
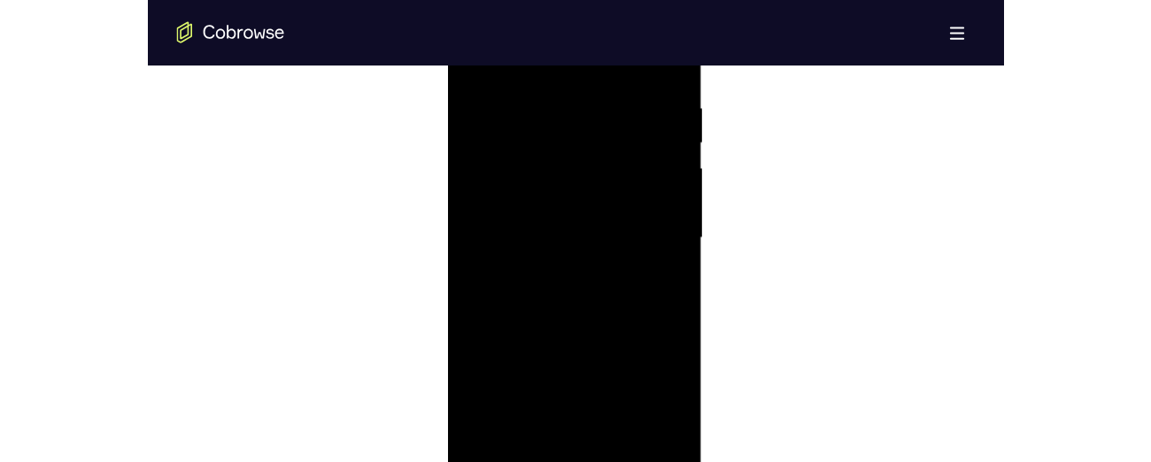
scroll to position [1027, 0]
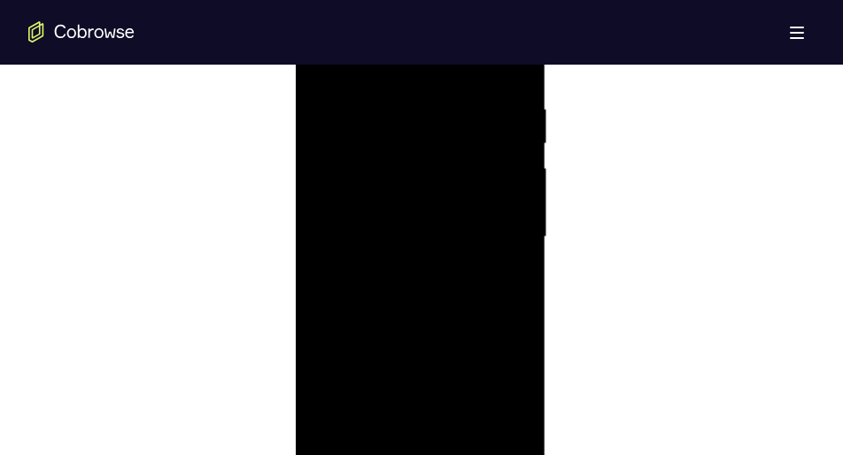
drag, startPoint x: 424, startPoint y: 336, endPoint x: 421, endPoint y: 138, distance: 198.4
click at [421, 138] on div at bounding box center [419, 237] width 223 height 496
drag, startPoint x: 429, startPoint y: 410, endPoint x: 438, endPoint y: 173, distance: 237.5
click at [438, 173] on div at bounding box center [419, 237] width 223 height 496
drag, startPoint x: 441, startPoint y: 376, endPoint x: 444, endPoint y: 149, distance: 227.6
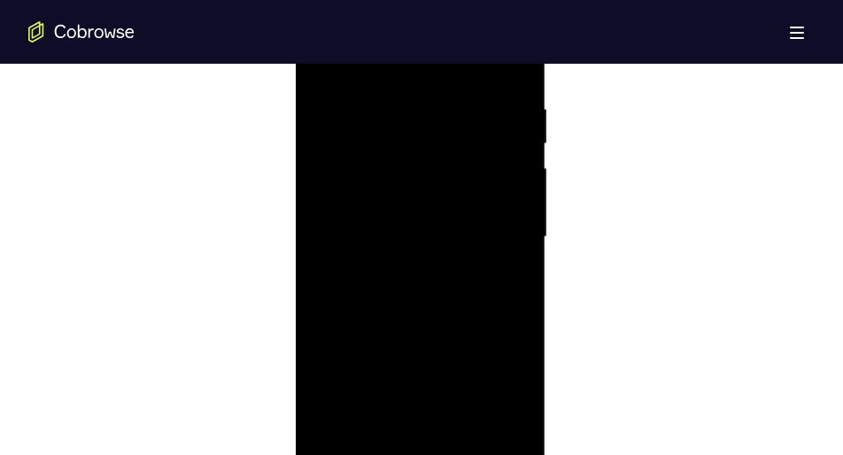
click at [444, 149] on div at bounding box center [419, 237] width 223 height 496
drag, startPoint x: 415, startPoint y: 332, endPoint x: 451, endPoint y: 19, distance: 315.5
click at [451, 19] on div at bounding box center [419, 237] width 223 height 496
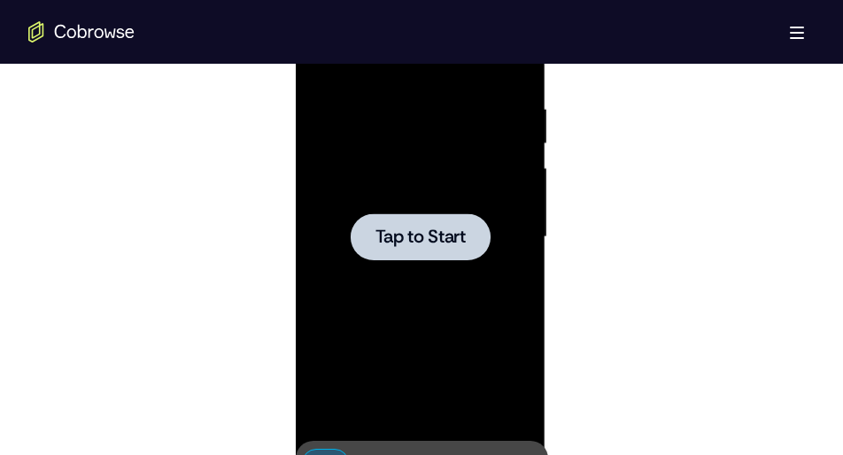
drag, startPoint x: 432, startPoint y: 353, endPoint x: 435, endPoint y: 228, distance: 125.8
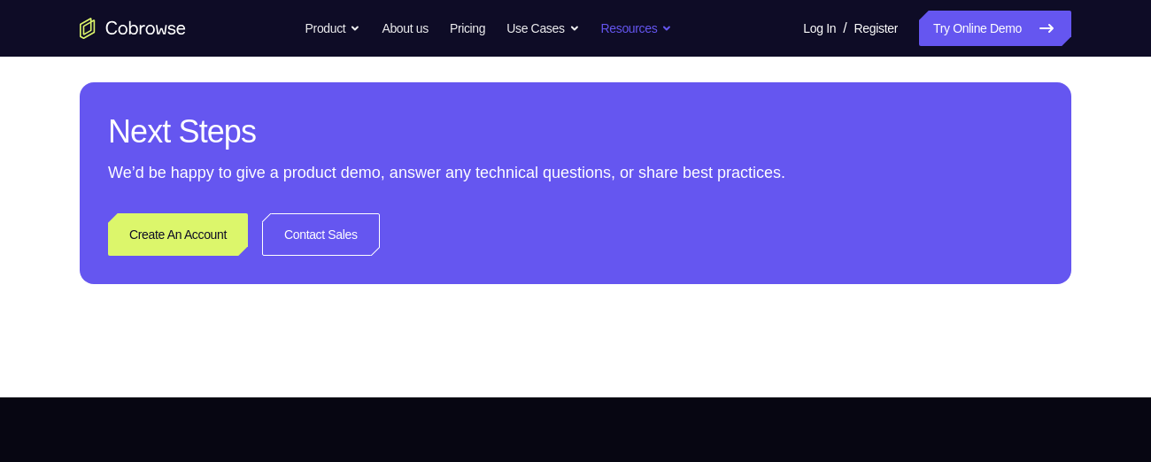
scroll to position [736, 0]
